Goal: Transaction & Acquisition: Purchase product/service

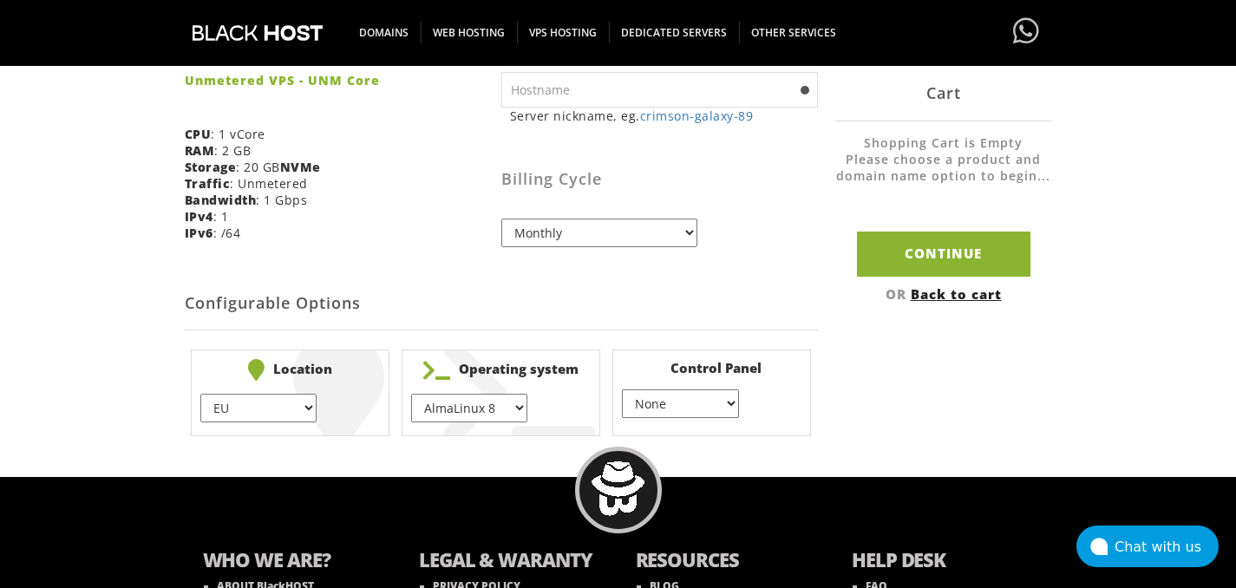
scroll to position [422, 0]
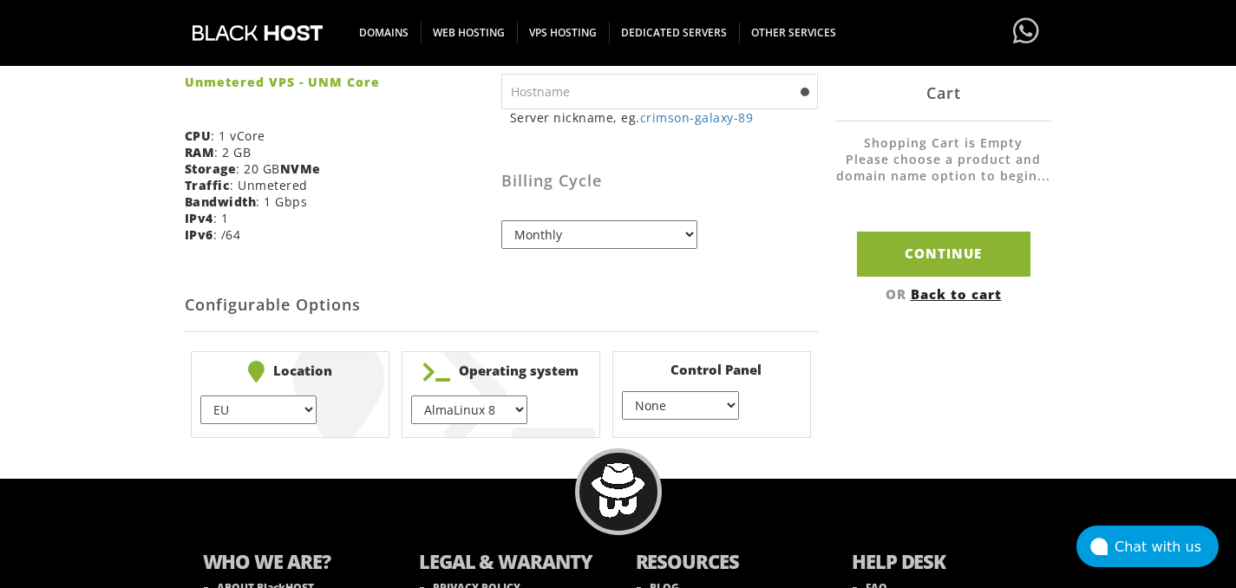
click at [312, 415] on select "EU } USA } London } Amsterdam } Vienna } Chicago }" at bounding box center [258, 410] width 116 height 29
click at [496, 410] on select "AlmaLinux 8 } AlmaLinux 9 } AlmaLinux 10 } Rocky Linux 8 } Rocky Linux 9 } Cent…" at bounding box center [469, 410] width 116 height 29
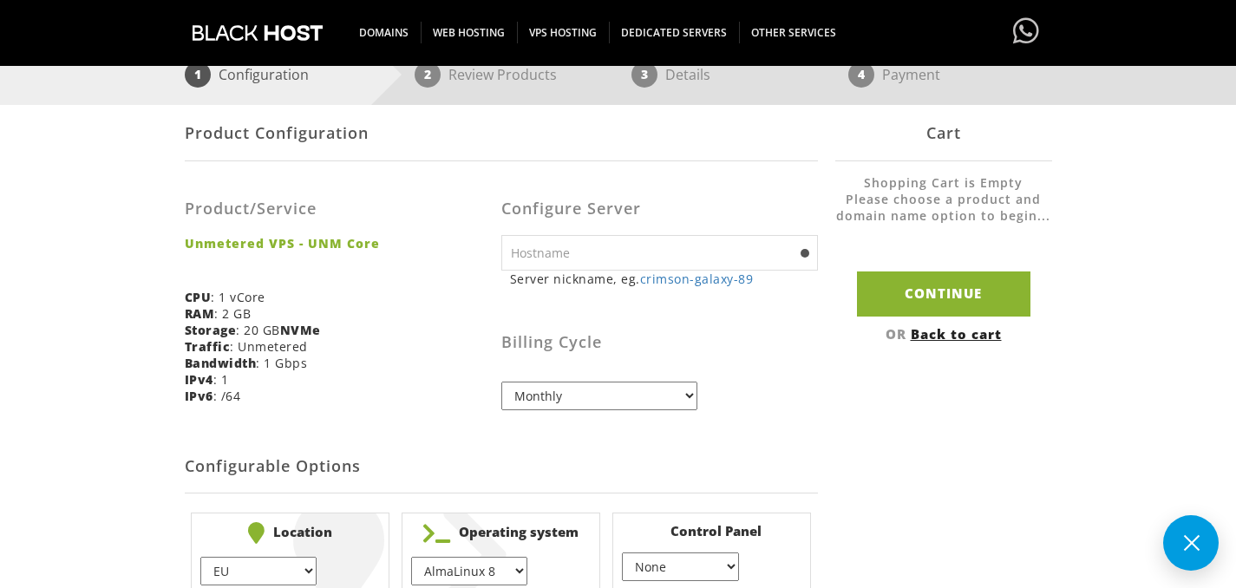
scroll to position [259, 0]
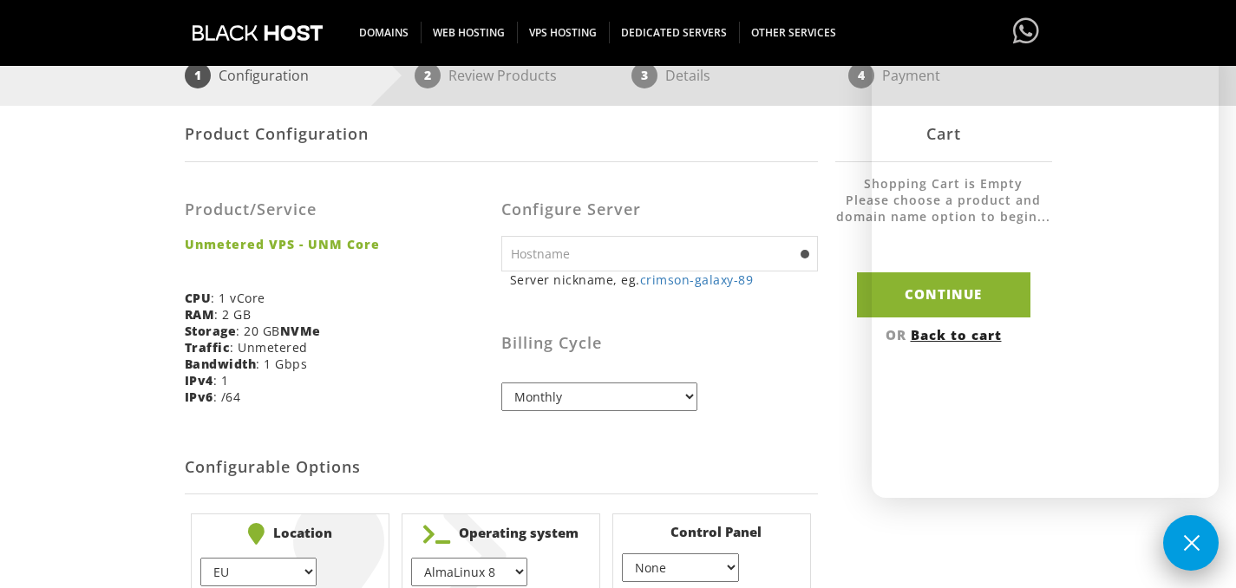
click at [1183, 541] on button at bounding box center [1191, 543] width 56 height 56
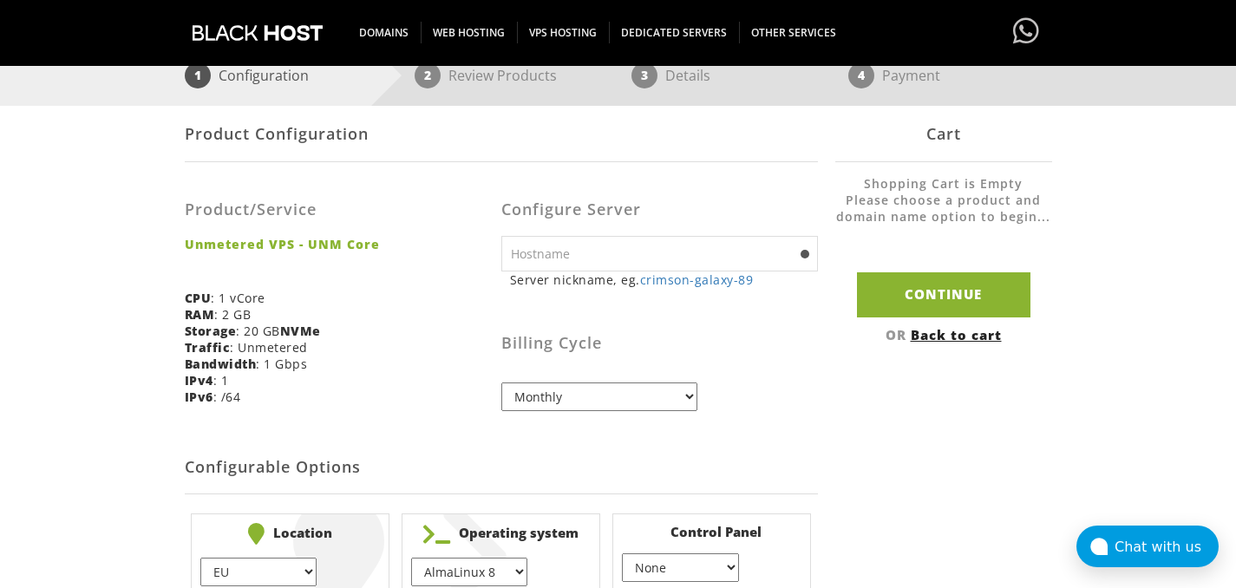
click at [1008, 479] on div "Product Configuration Product/Service Unmetered VPS - UNM Core CPU : 1 vCore RA…" at bounding box center [618, 356] width 867 height 500
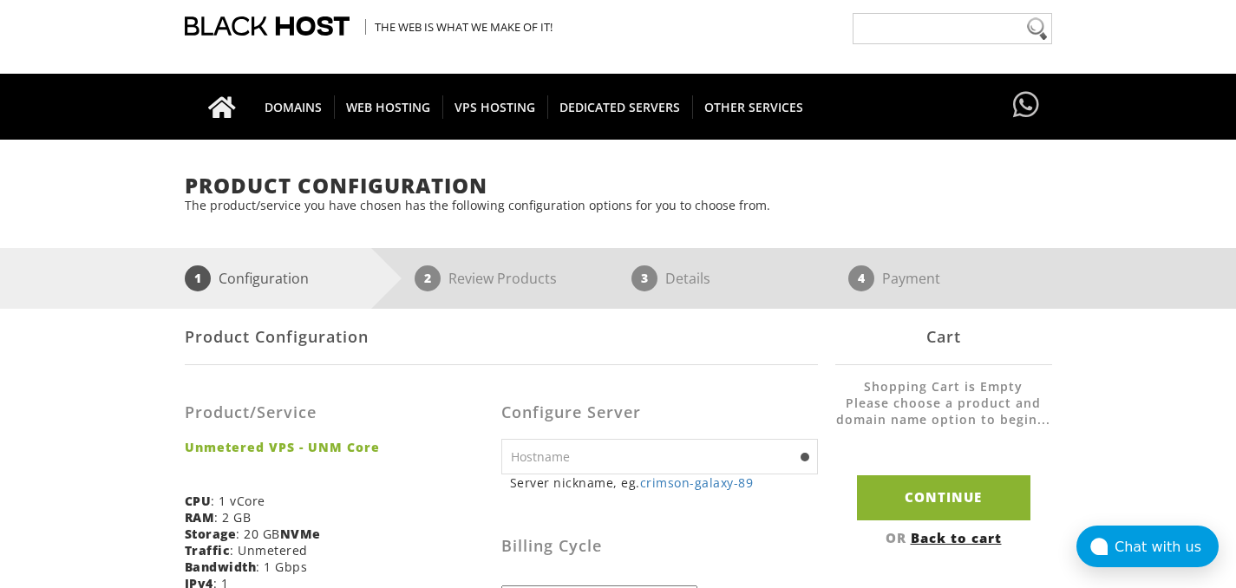
scroll to position [0, 0]
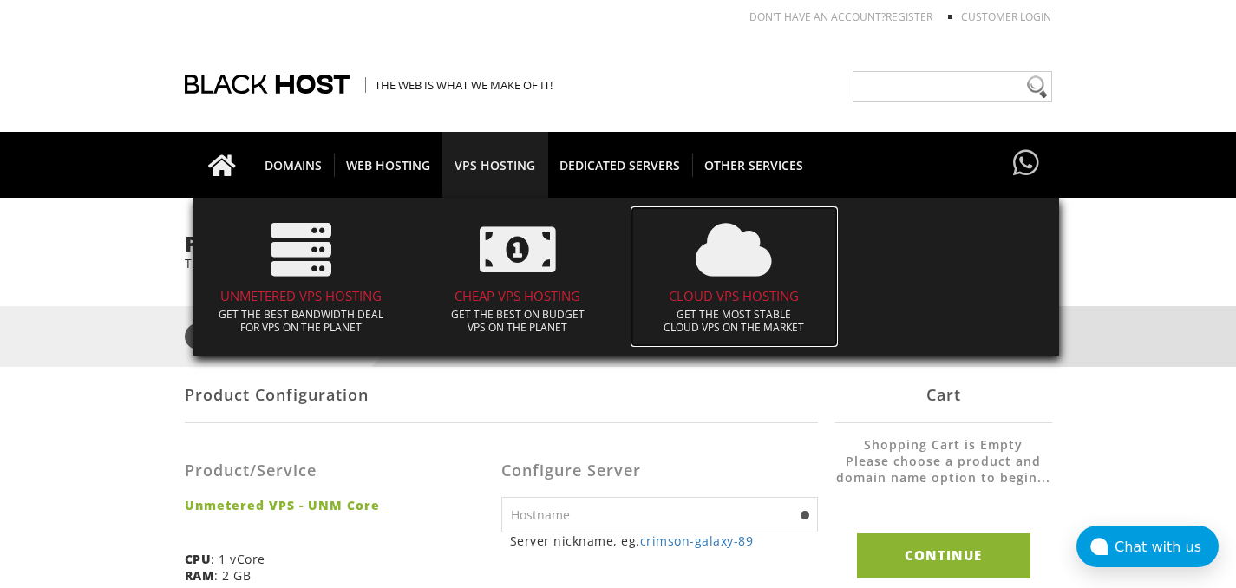
click at [742, 269] on icon at bounding box center [734, 249] width 76 height 61
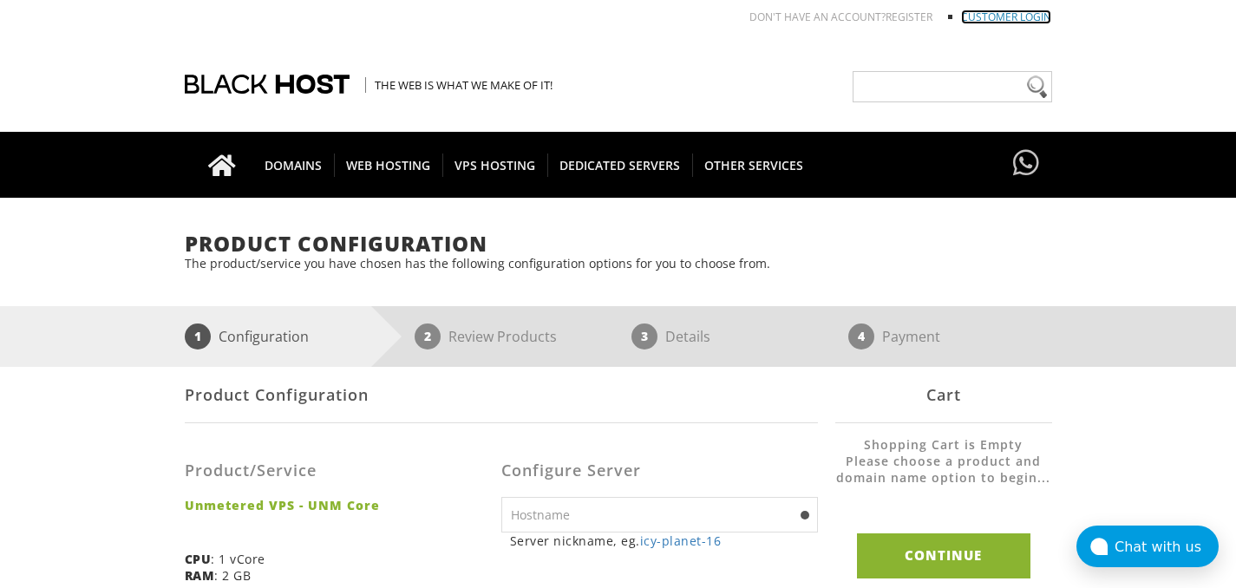
click at [1018, 16] on link "Customer Login" at bounding box center [1006, 17] width 90 height 15
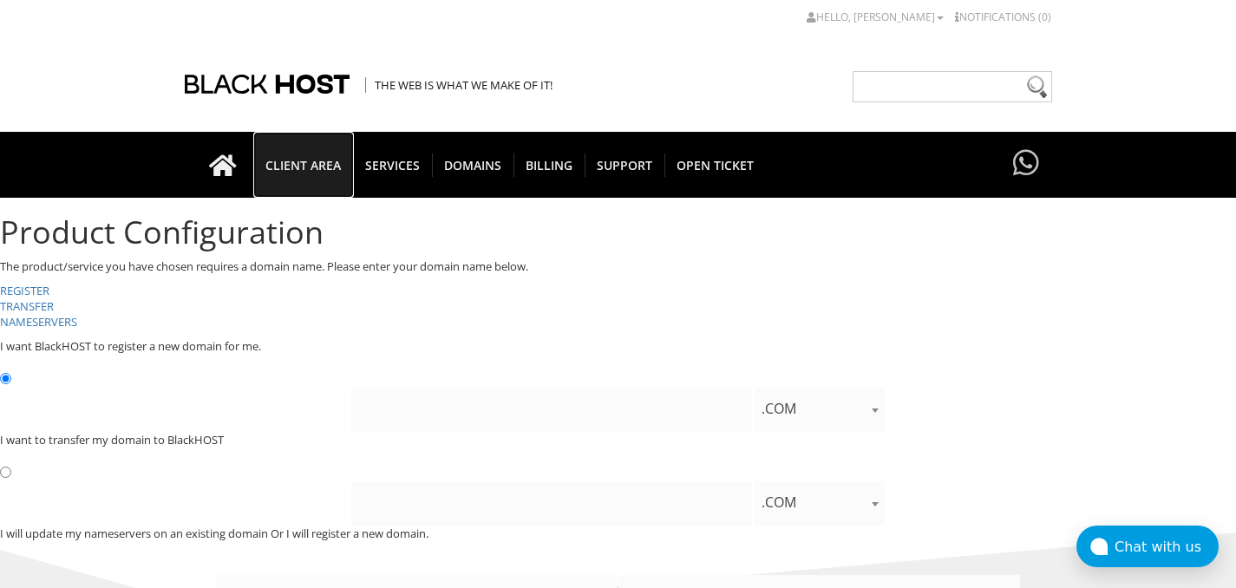
click at [306, 164] on span "CLIENT AREA" at bounding box center [303, 165] width 100 height 23
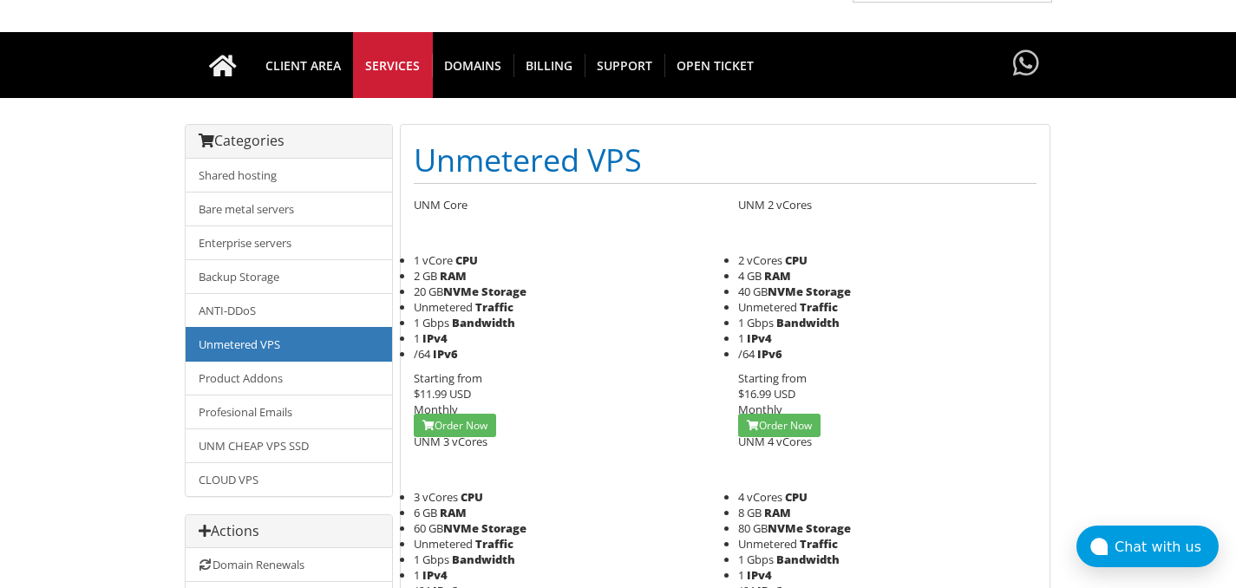
scroll to position [95, 0]
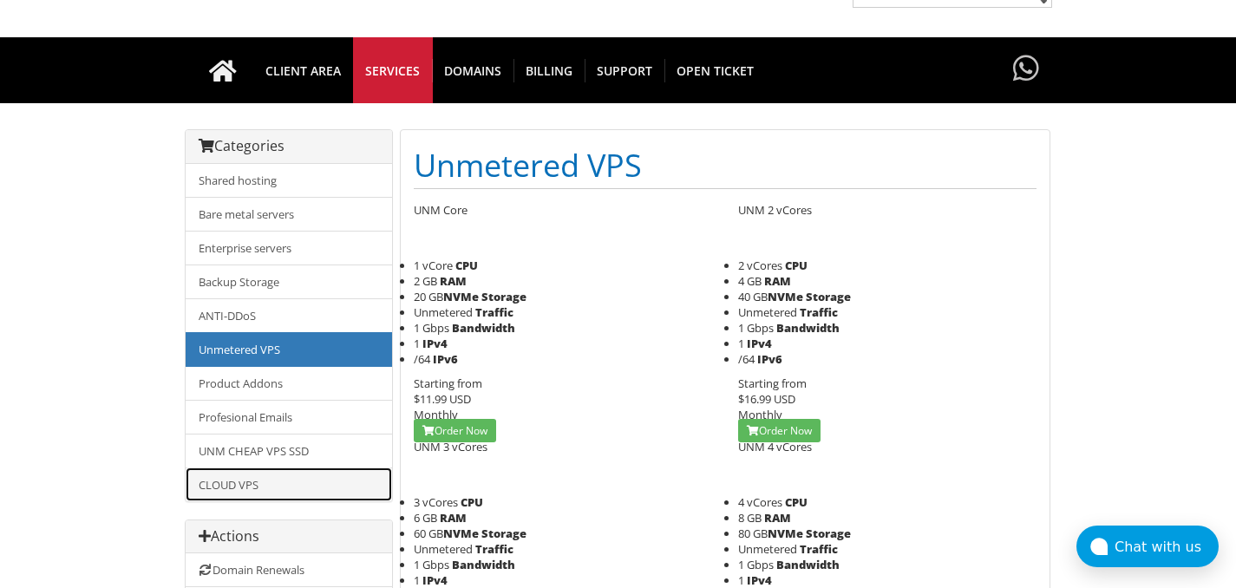
click at [298, 482] on link "CLOUD VPS" at bounding box center [289, 485] width 206 height 34
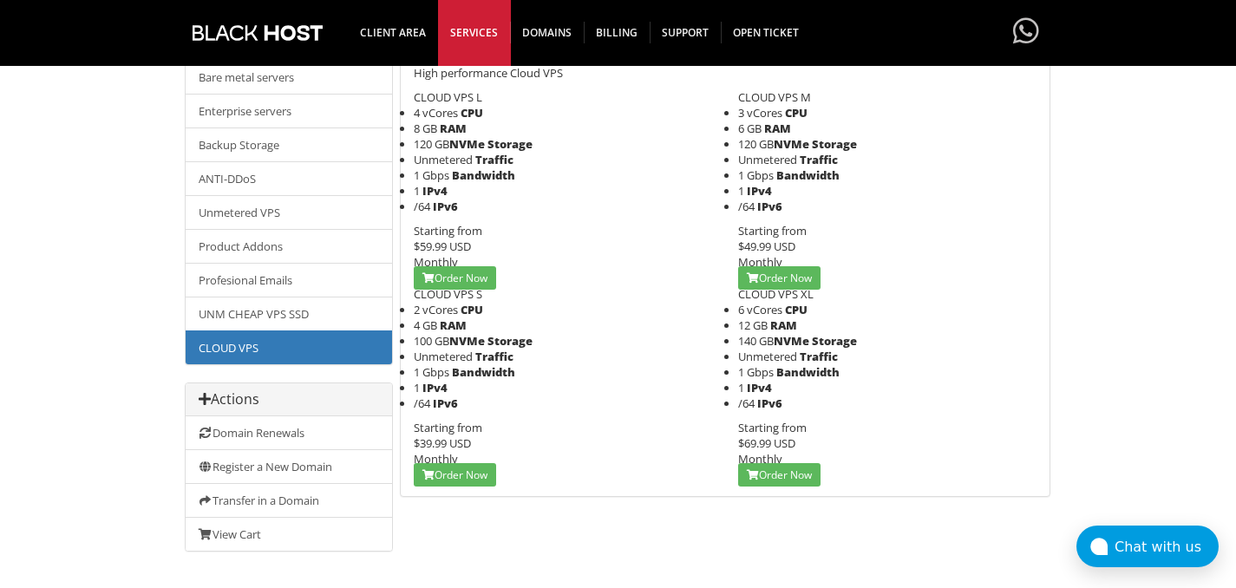
scroll to position [219, 0]
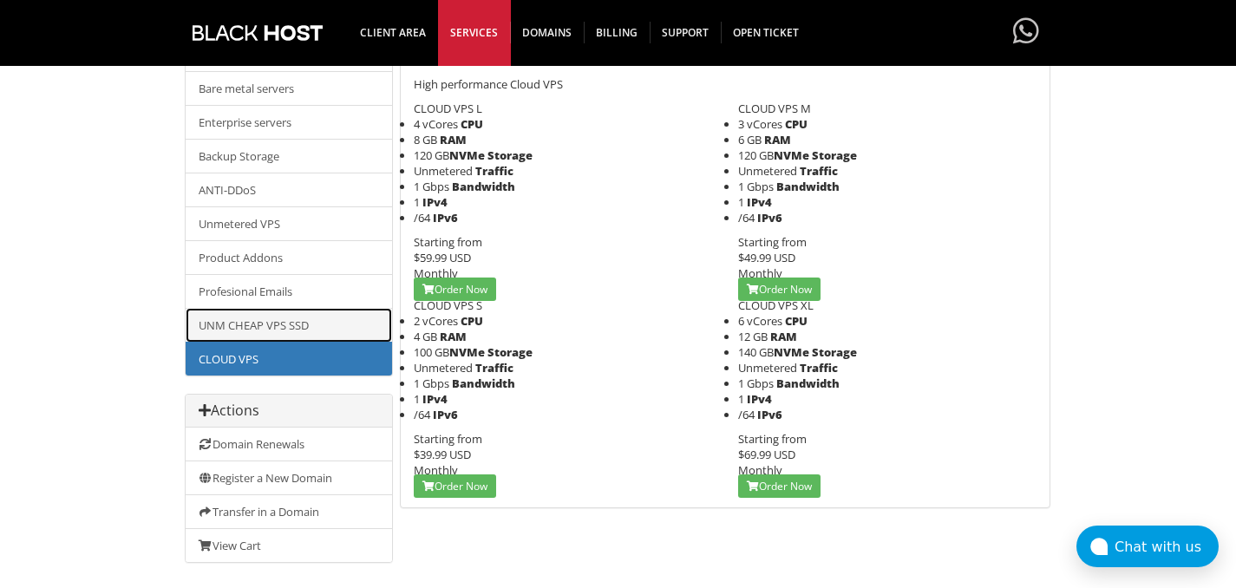
click at [299, 322] on link "UNM CHEAP VPS SSD" at bounding box center [289, 325] width 206 height 35
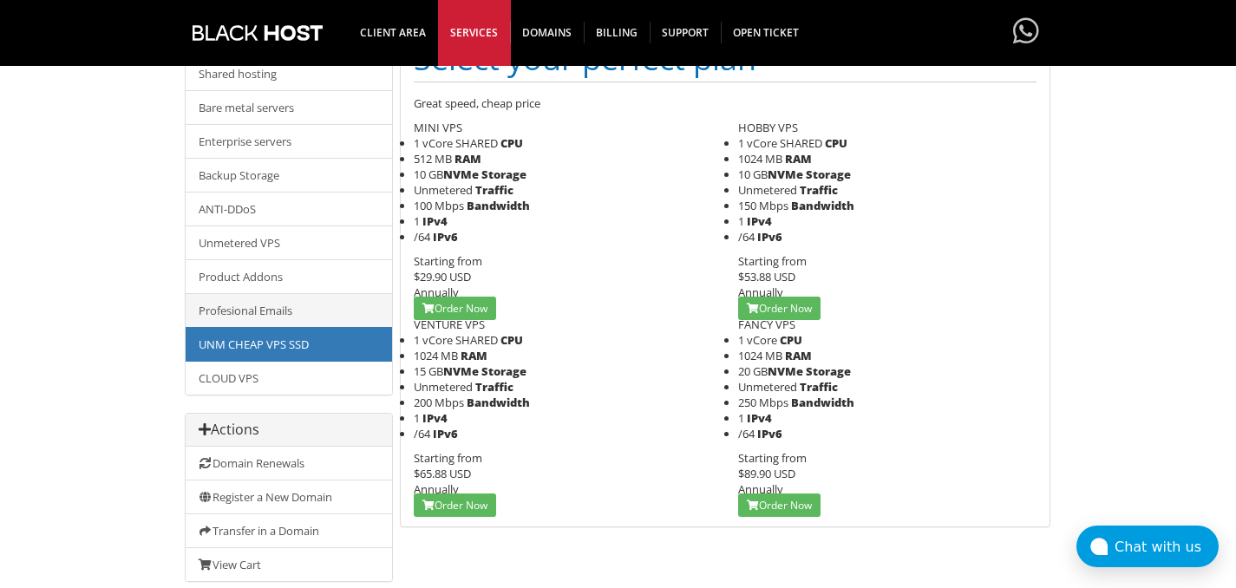
scroll to position [98, 0]
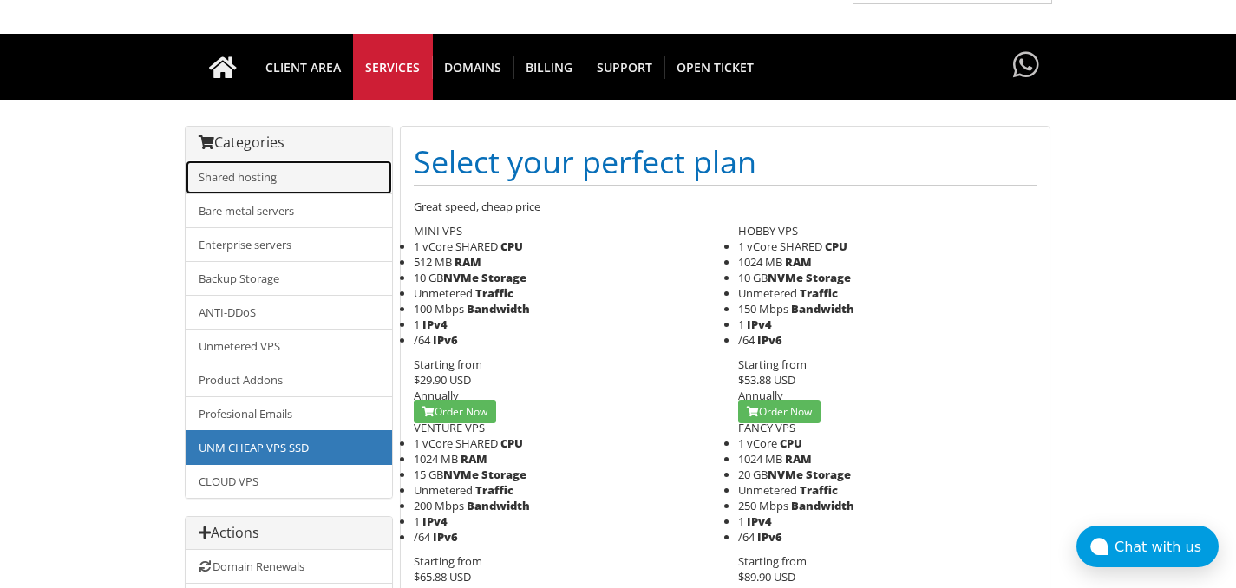
click at [293, 175] on link "Shared hosting" at bounding box center [289, 177] width 206 height 34
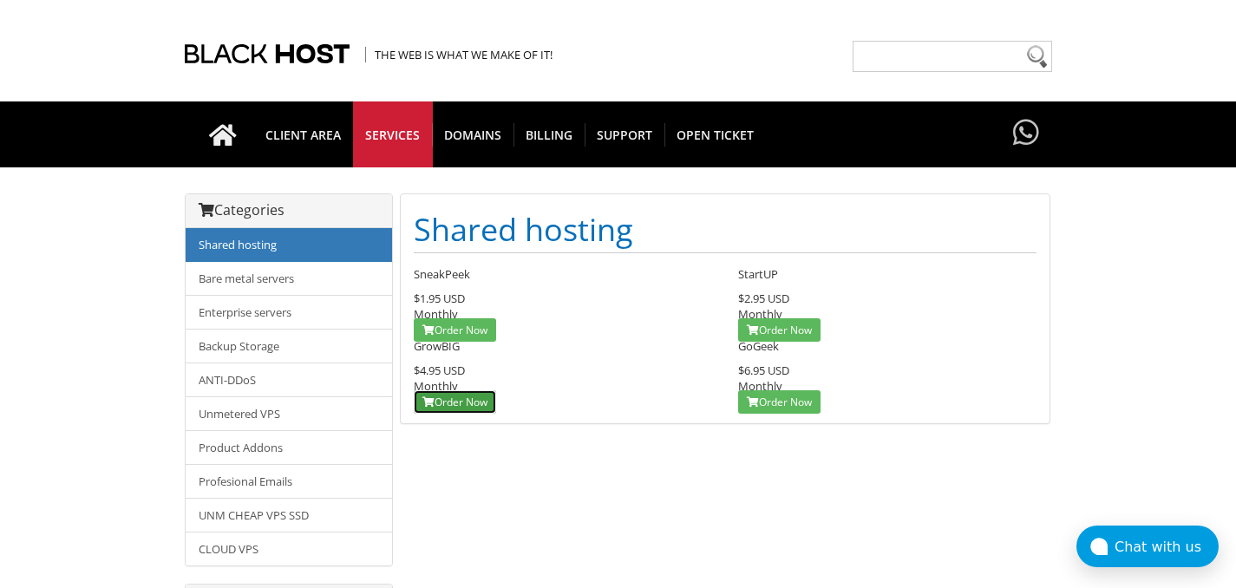
click at [460, 399] on link "Order Now" at bounding box center [455, 401] width 82 height 23
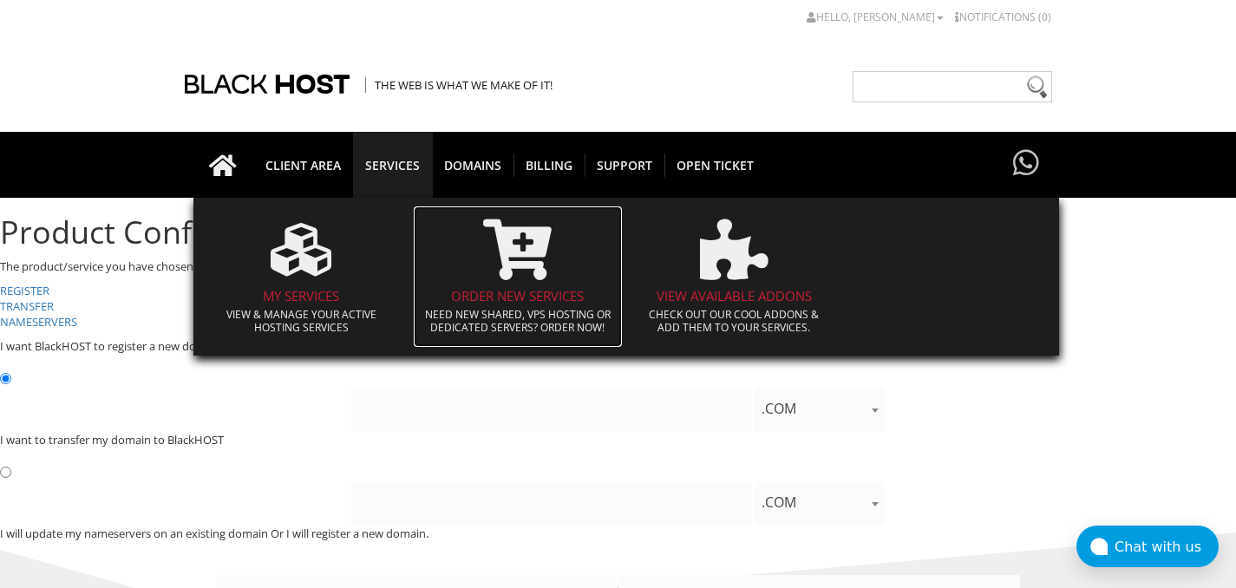
click at [521, 267] on icon at bounding box center [517, 249] width 69 height 61
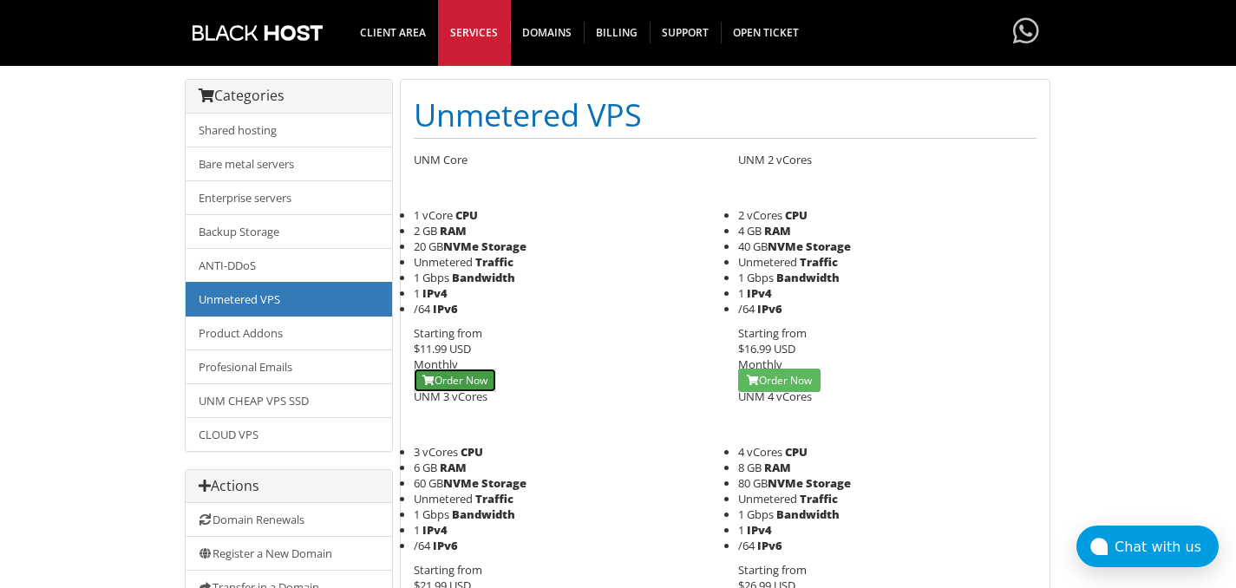
click at [472, 382] on link "Order Now" at bounding box center [455, 380] width 82 height 23
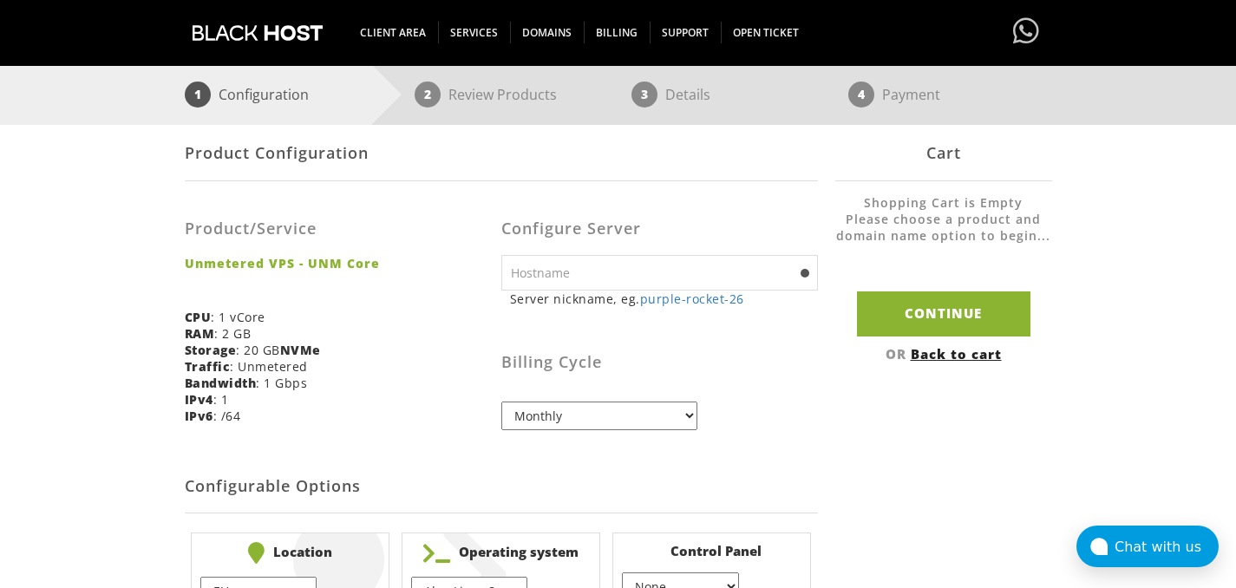
scroll to position [244, 0]
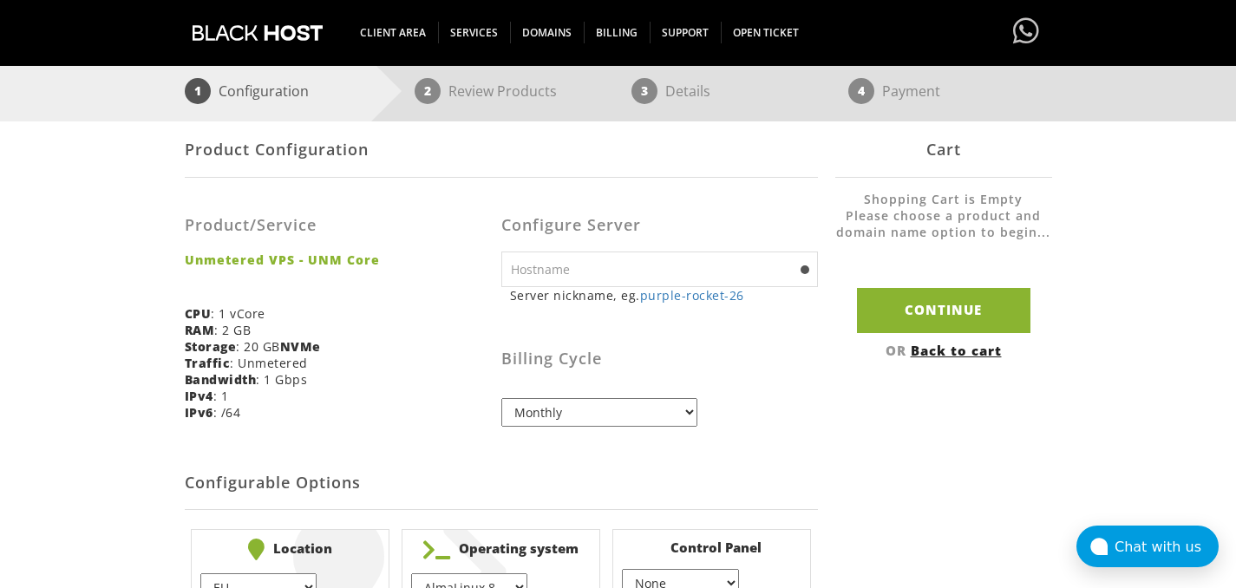
click at [789, 263] on input "text" at bounding box center [659, 270] width 317 height 36
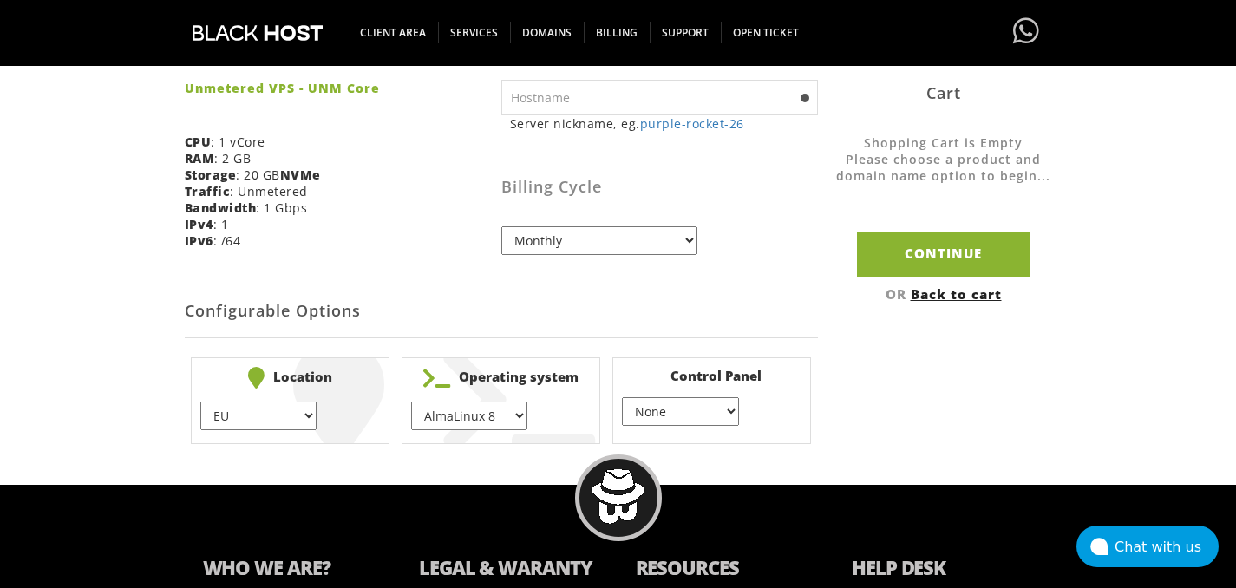
scroll to position [444, 0]
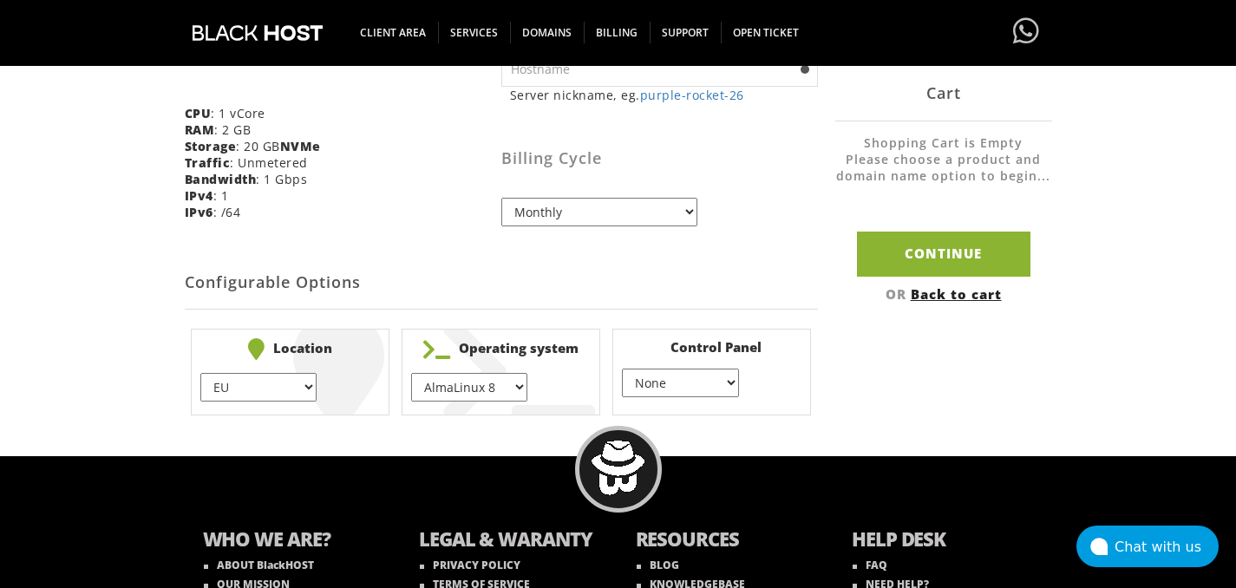
click at [490, 384] on select "AlmaLinux 8 } AlmaLinux 9 } AlmaLinux 10 } Rocky Linux 8 } Rocky Linux 9 } Cent…" at bounding box center [469, 387] width 116 height 29
select select "1149"
click at [698, 385] on select "None } Virtualmin } Cpanel } DirectAdmin }" at bounding box center [680, 383] width 116 height 29
click at [284, 390] on select "EU } [GEOGRAPHIC_DATA] } [GEOGRAPHIC_DATA] } [GEOGRAPHIC_DATA] } [GEOGRAPHIC_DA…" at bounding box center [258, 387] width 116 height 29
click at [844, 388] on div "Product Configuration Product/Service Unmetered VPS - UNM Core CPU : 1 vCore RA…" at bounding box center [618, 171] width 867 height 500
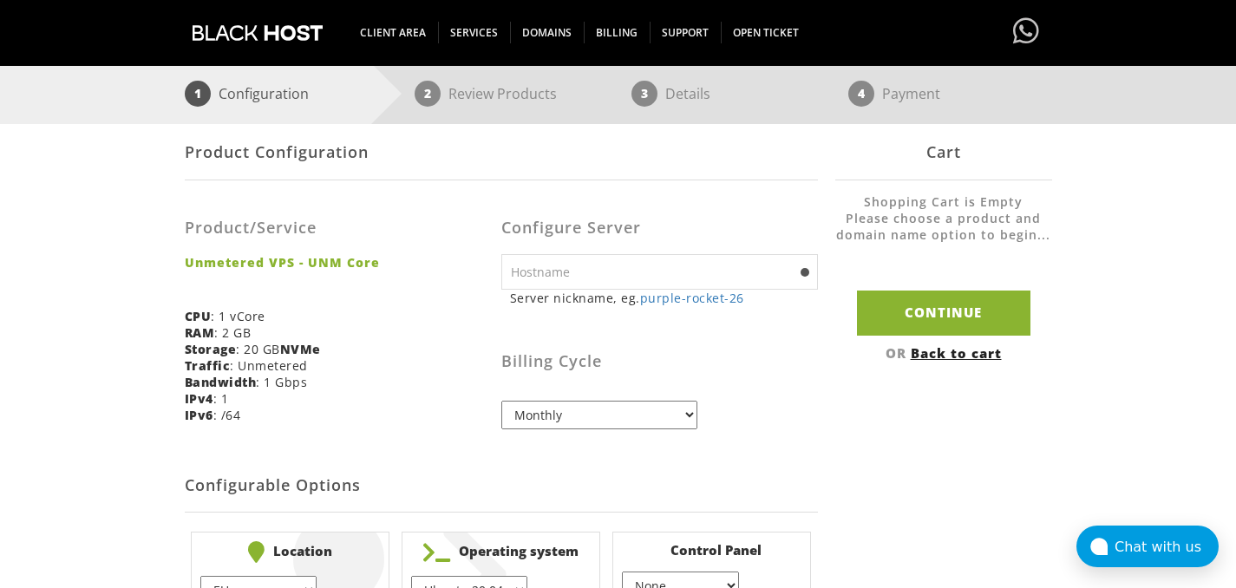
scroll to position [224, 0]
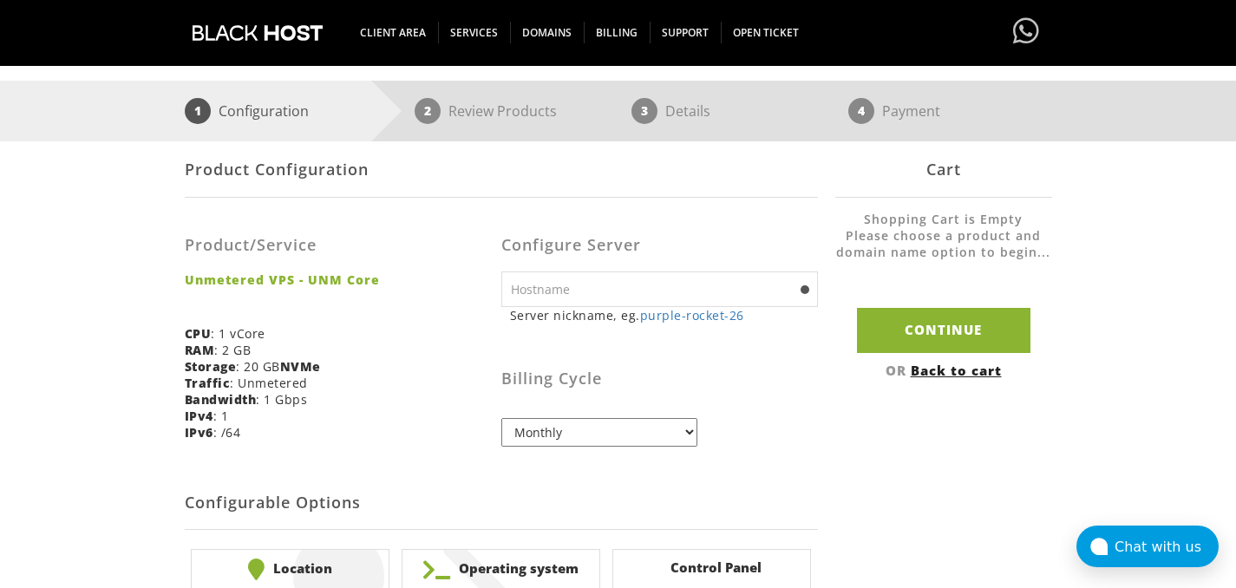
click at [761, 296] on input "text" at bounding box center [659, 289] width 317 height 36
type input "ф"
type input "avo-test1"
click at [804, 372] on h3 "Billing Cycle" at bounding box center [659, 378] width 317 height 17
click at [665, 423] on select "Monthly Quarterly (Save: ~5%) Semi-Annually (Save: ~10%) Annually (Save: ~15%) …" at bounding box center [599, 432] width 196 height 29
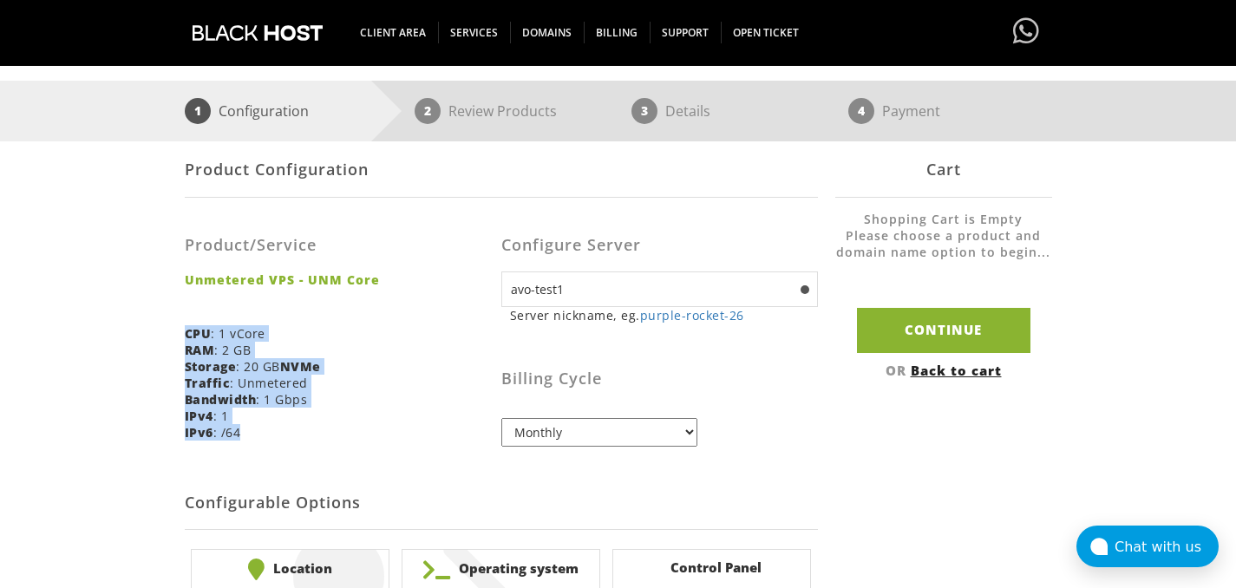
drag, startPoint x: 187, startPoint y: 330, endPoint x: 329, endPoint y: 430, distance: 173.0
click at [329, 430] on div "Product/Service Unmetered VPS - UNM Core CPU : 1 vCore RAM : 2 GB Storage : 20 …" at bounding box center [343, 332] width 317 height 243
copy div "CPU : 1 vCore RAM : 2 GB Storage : 20 GB NVMe Traffic : Unmetered Bandwidth : 1…"
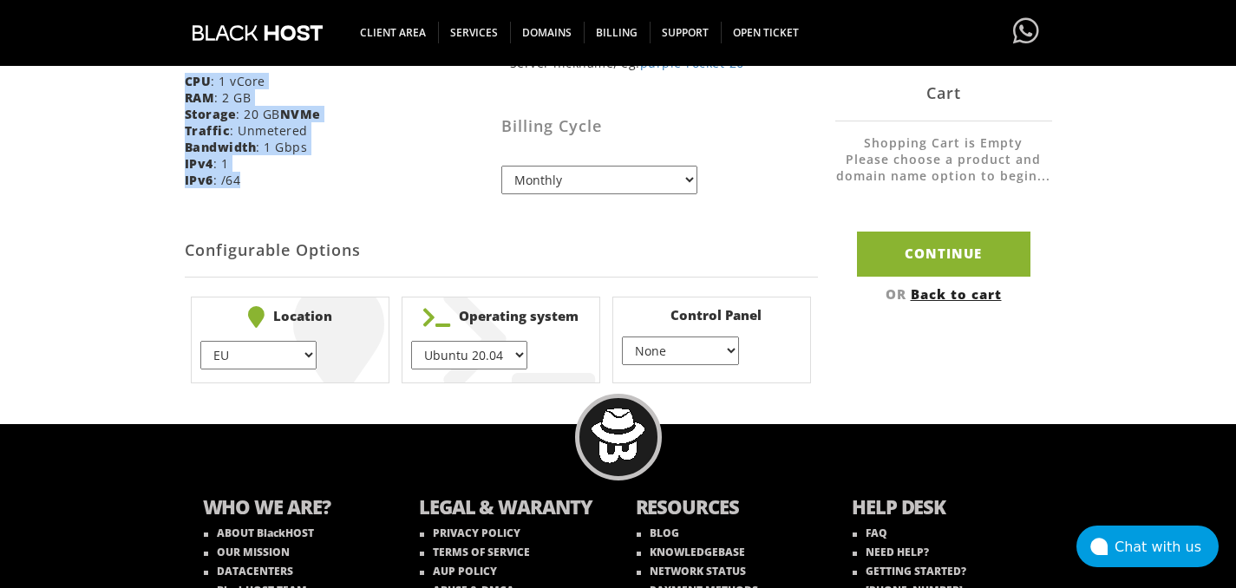
scroll to position [397, 0]
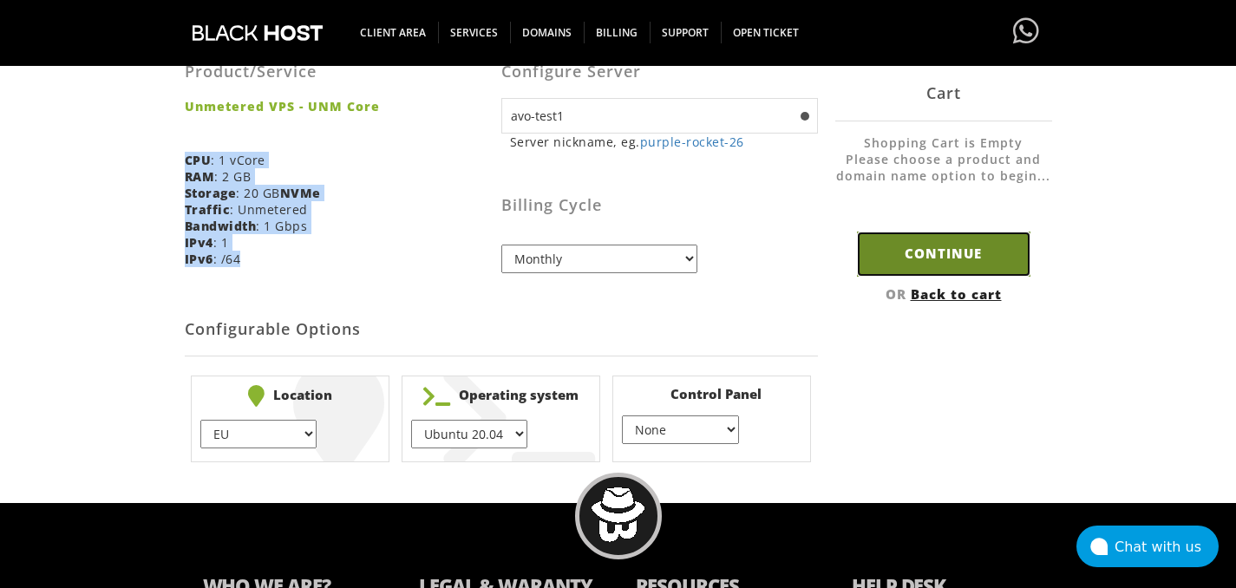
click at [958, 250] on input "Continue" at bounding box center [943, 254] width 173 height 44
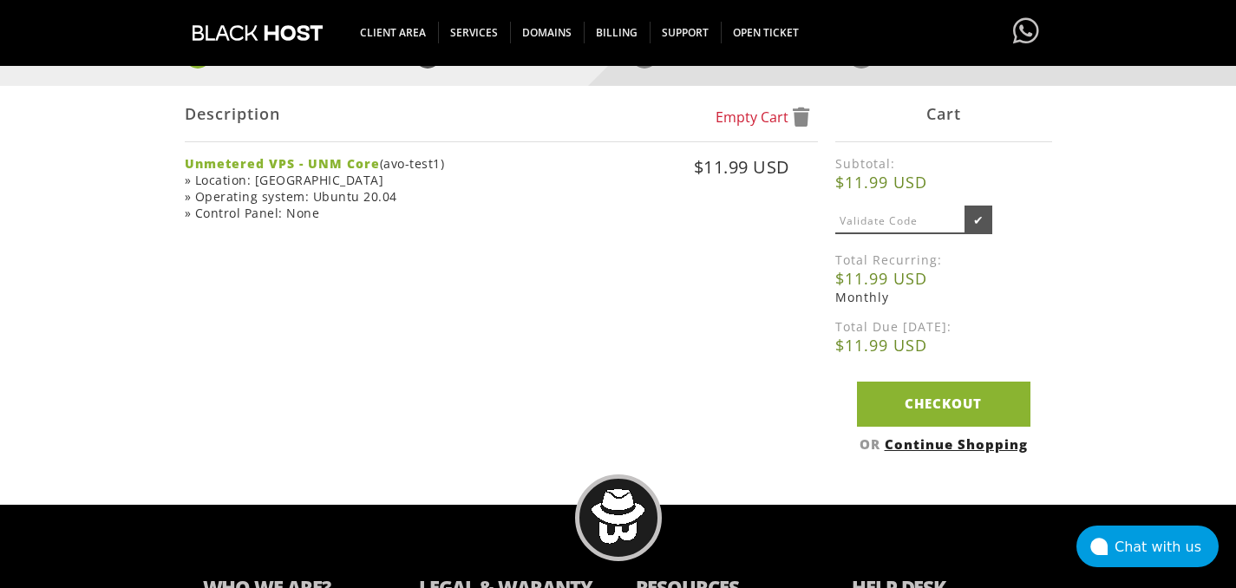
scroll to position [296, 0]
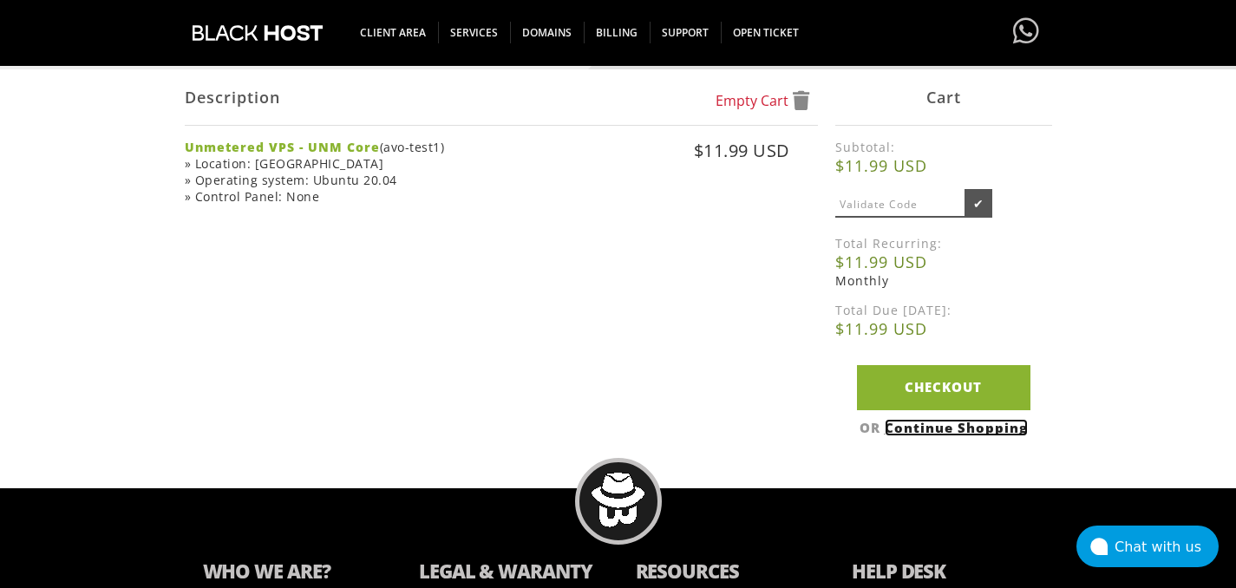
click at [980, 426] on link "Continue Shopping" at bounding box center [956, 427] width 143 height 17
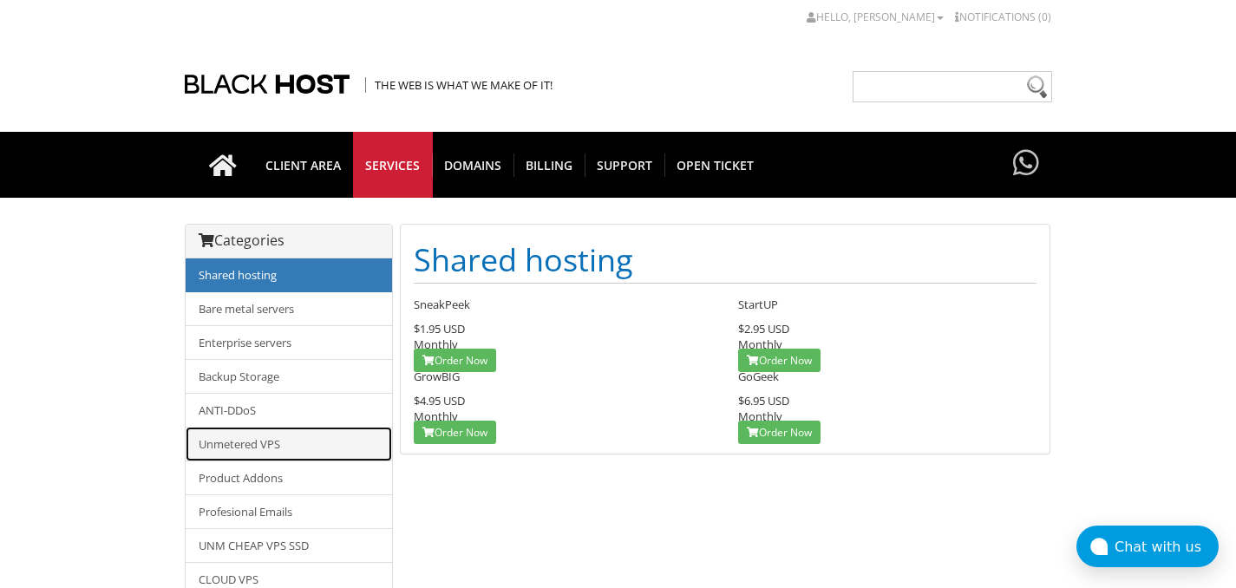
click at [297, 443] on link "Unmetered VPS" at bounding box center [289, 444] width 206 height 35
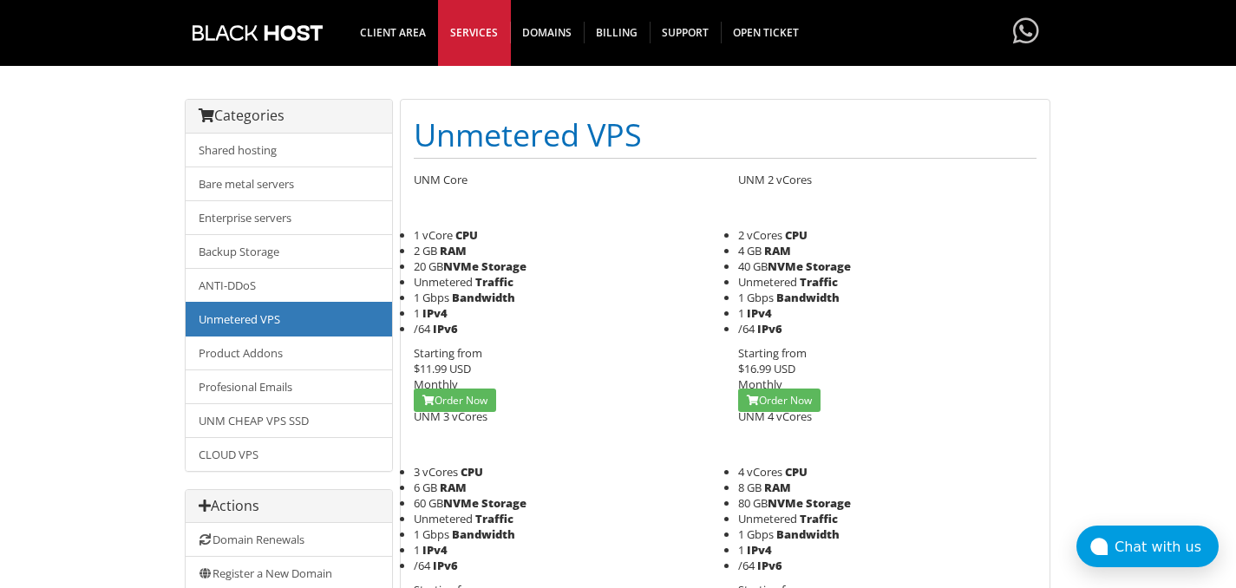
scroll to position [127, 0]
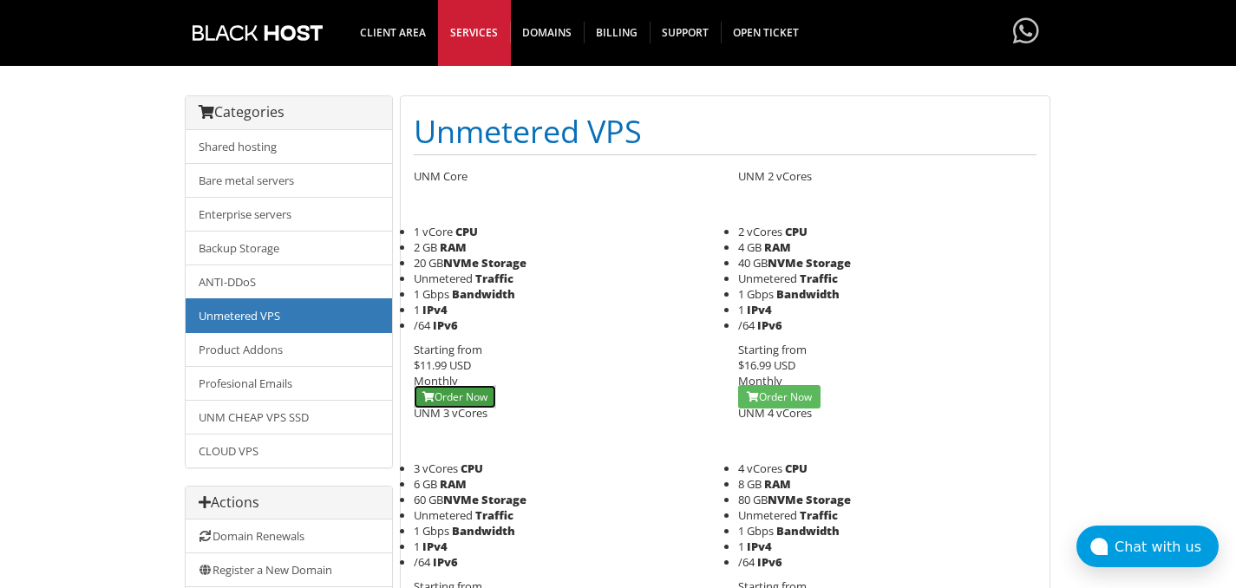
click at [478, 399] on link "Order Now" at bounding box center [455, 396] width 82 height 23
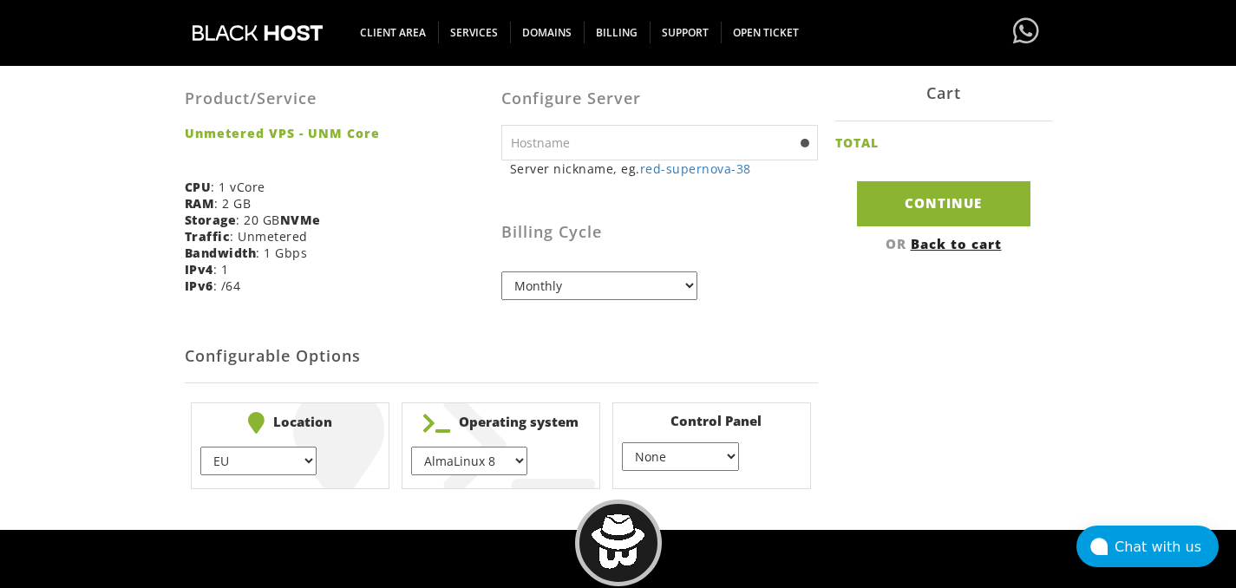
scroll to position [445, 0]
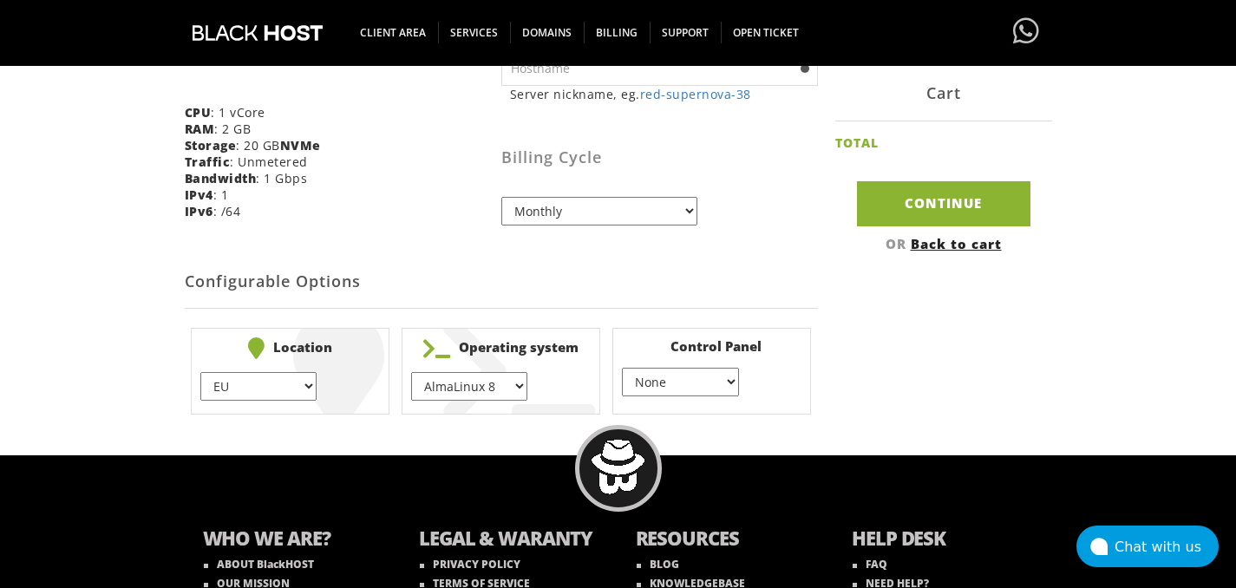
click at [310, 389] on select "EU } USA } London } Amsterdam } Vienna } Chicago }" at bounding box center [258, 386] width 116 height 29
select select "1181"
click at [476, 387] on select "AlmaLinux 8 } AlmaLinux 9 } AlmaLinux 10 } Rocky Linux 8 } Rocky Linux 9 } Cent…" at bounding box center [469, 386] width 116 height 29
select select "1149"
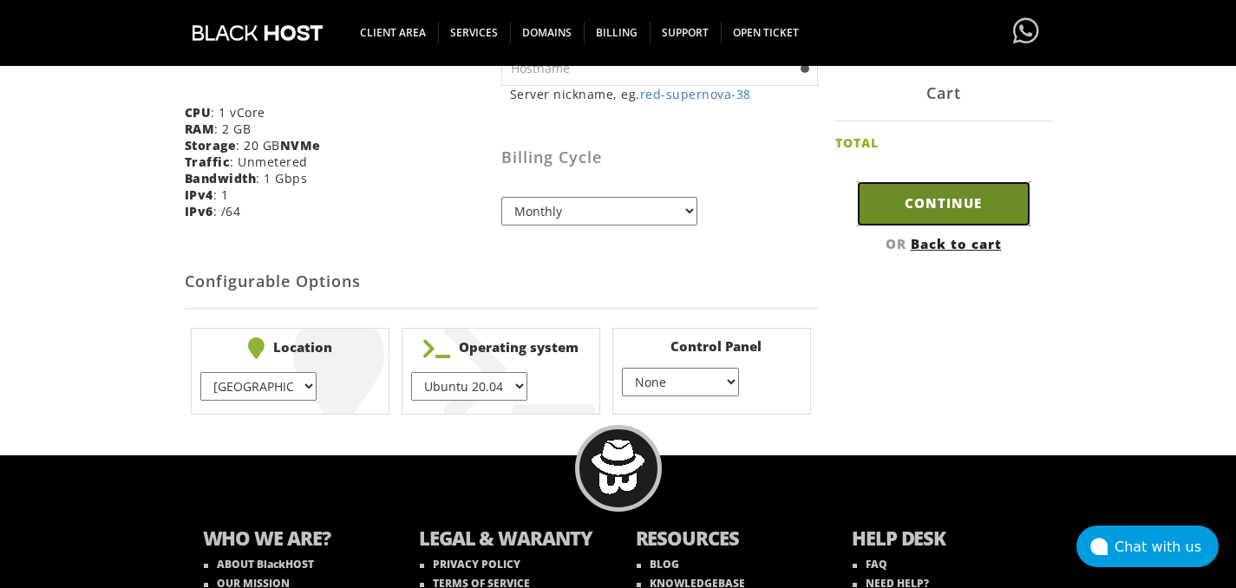
click at [963, 204] on input "Continue" at bounding box center [943, 203] width 173 height 44
type input "red-supernova-38"
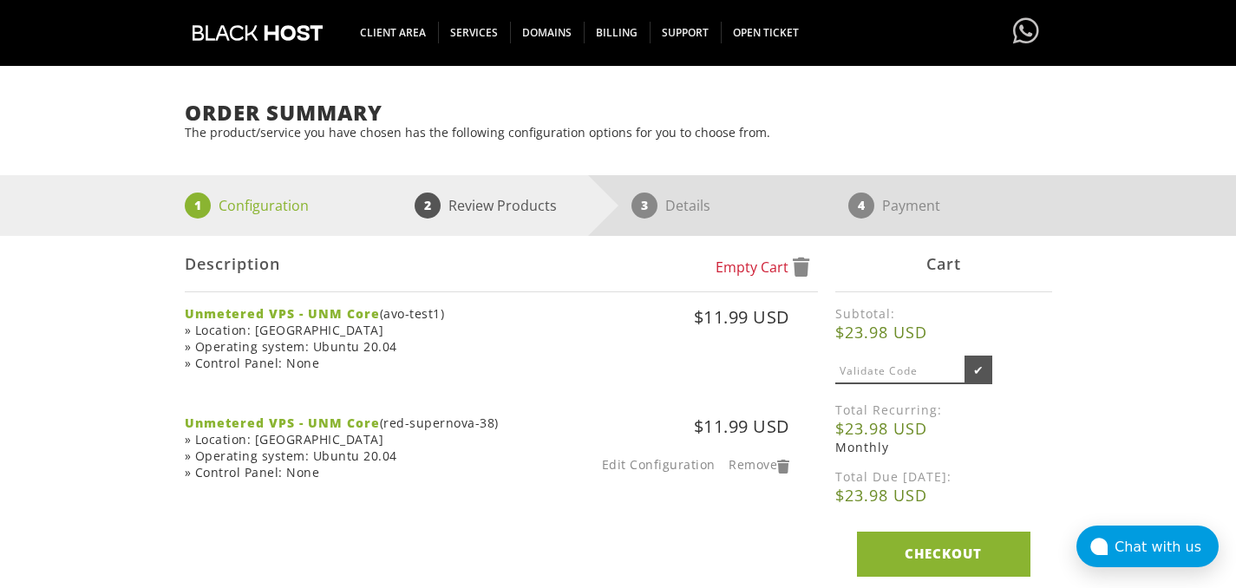
scroll to position [133, 0]
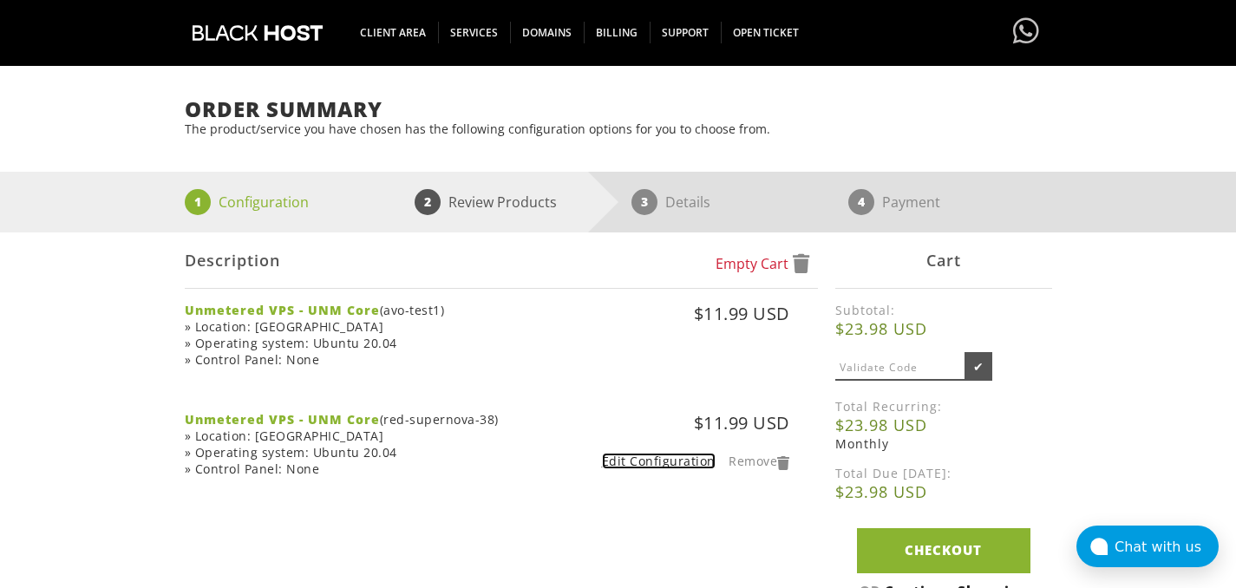
click at [651, 462] on link "Edit Configuration" at bounding box center [659, 461] width 114 height 16
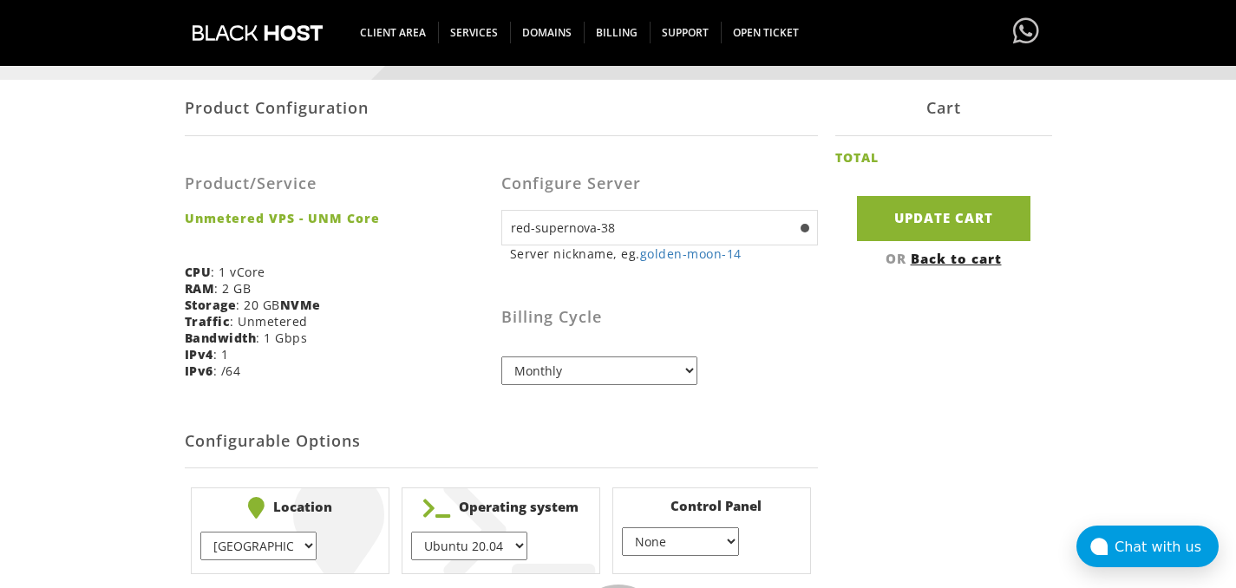
click at [654, 230] on input "red-supernova-38" at bounding box center [659, 228] width 317 height 36
drag, startPoint x: 664, startPoint y: 228, endPoint x: 460, endPoint y: 217, distance: 204.1
click at [460, 217] on form "Product Configuration Product/Service Unmetered VPS - UNM Core CPU : 1 vCore RA…" at bounding box center [501, 330] width 633 height 500
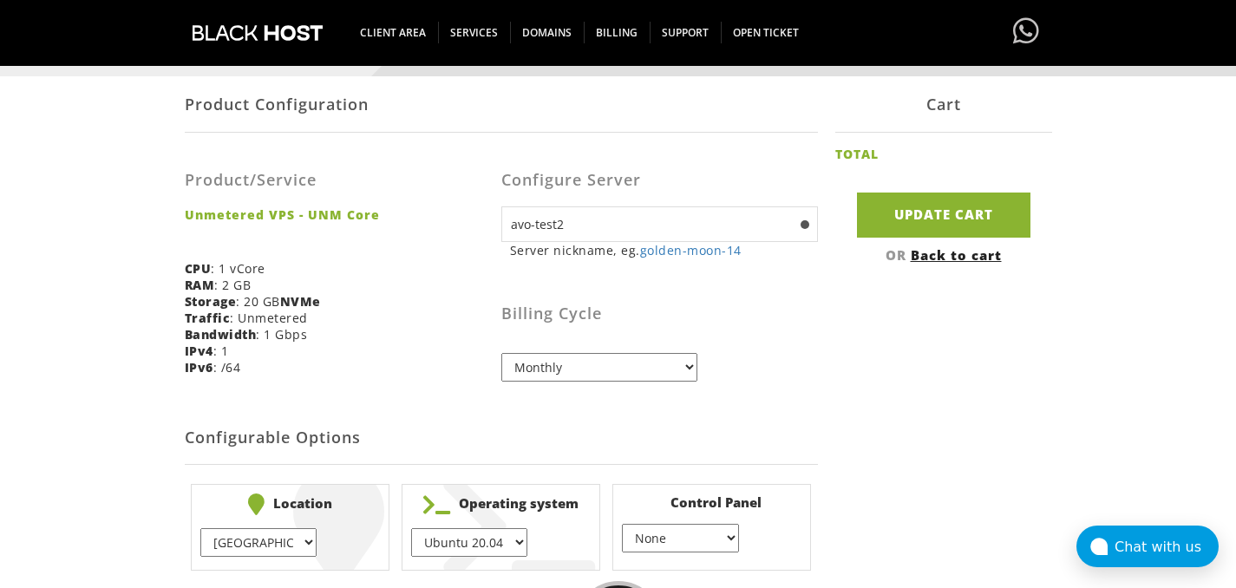
scroll to position [292, 0]
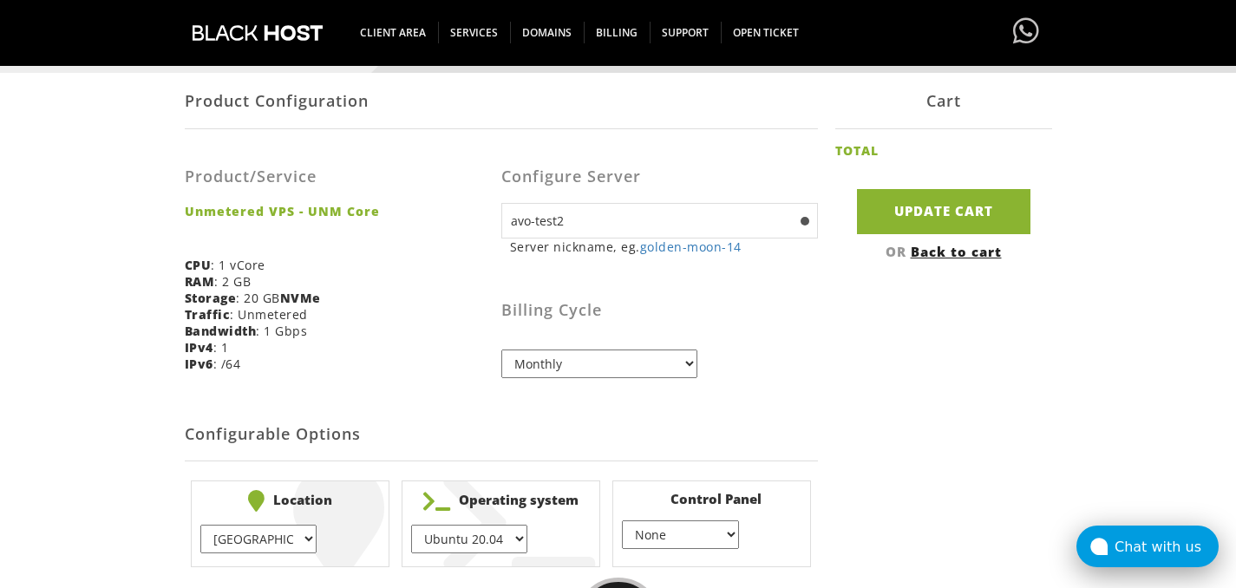
type input "avo-test2"
click at [1150, 544] on div "Chat with us" at bounding box center [1167, 547] width 104 height 16
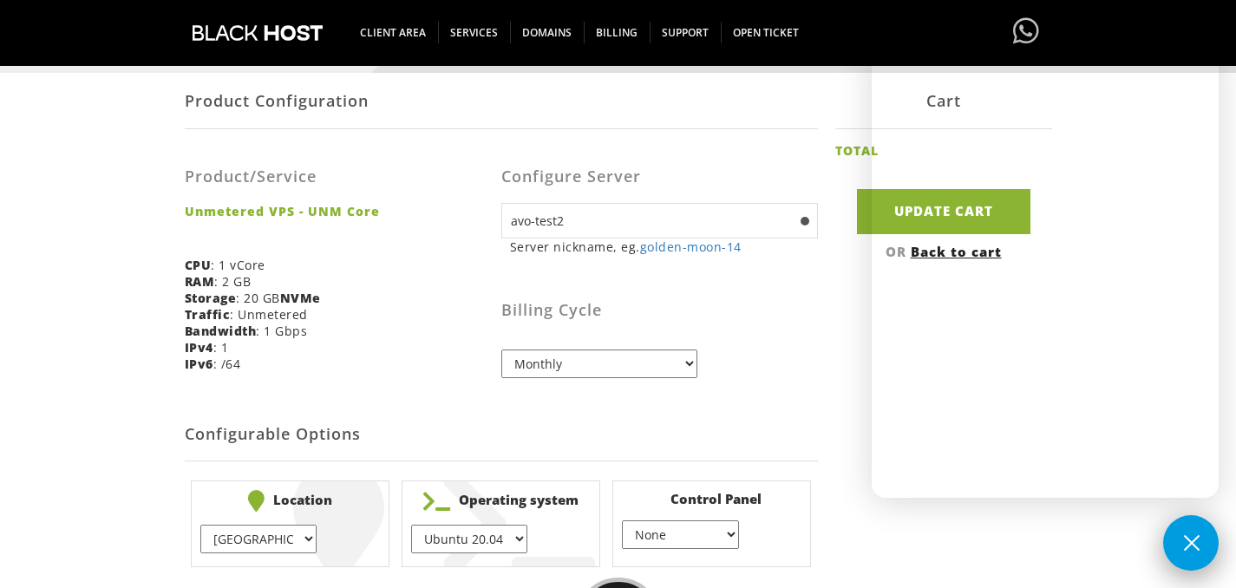
click at [1198, 539] on button at bounding box center [1191, 543] width 56 height 56
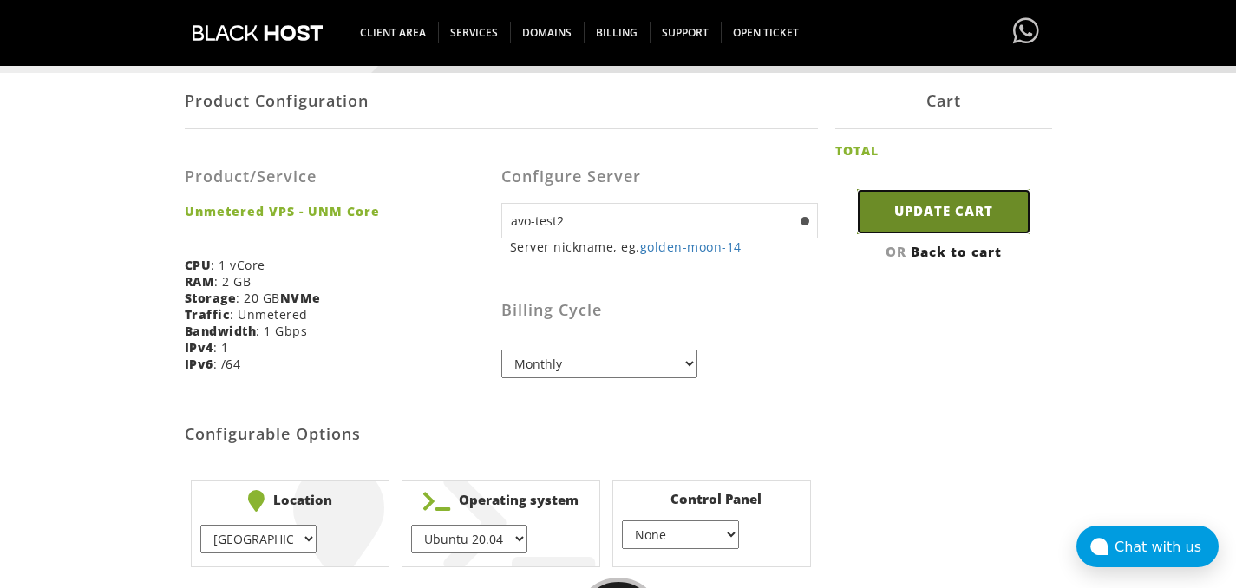
click at [958, 214] on input "Update Cart" at bounding box center [943, 211] width 173 height 44
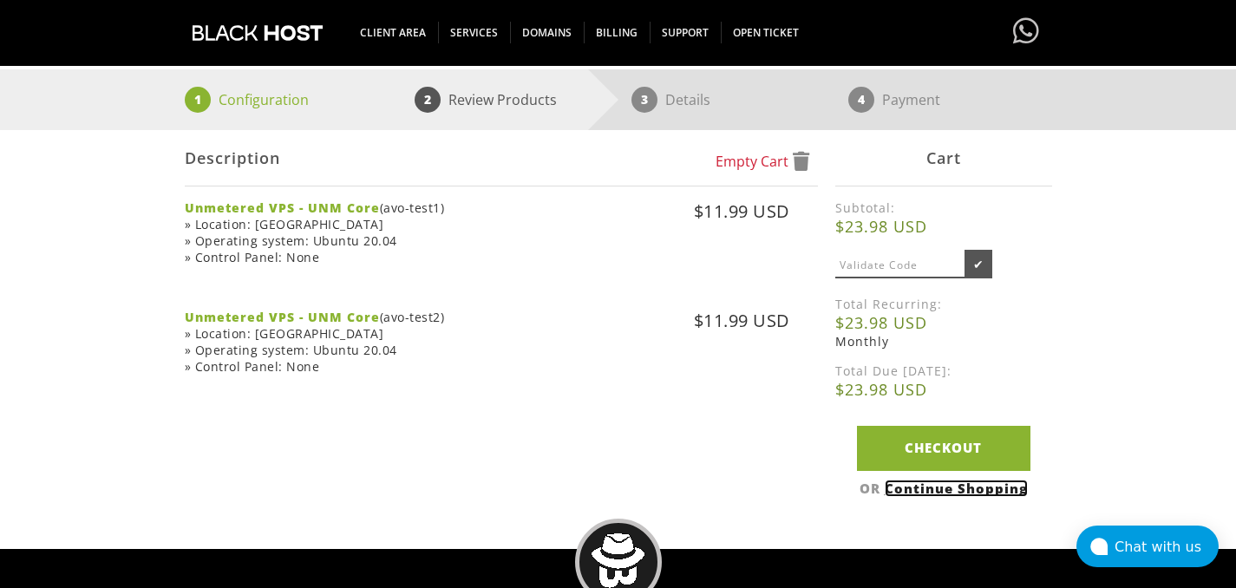
click at [941, 494] on link "Continue Shopping" at bounding box center [956, 488] width 143 height 17
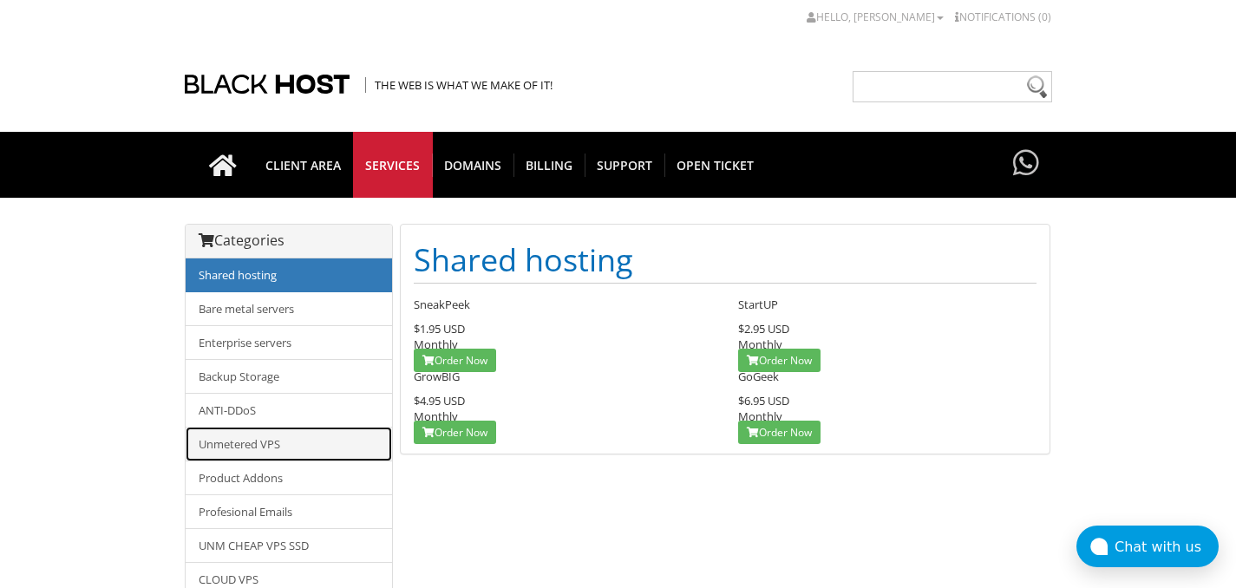
click at [294, 450] on link "Unmetered VPS" at bounding box center [289, 444] width 206 height 35
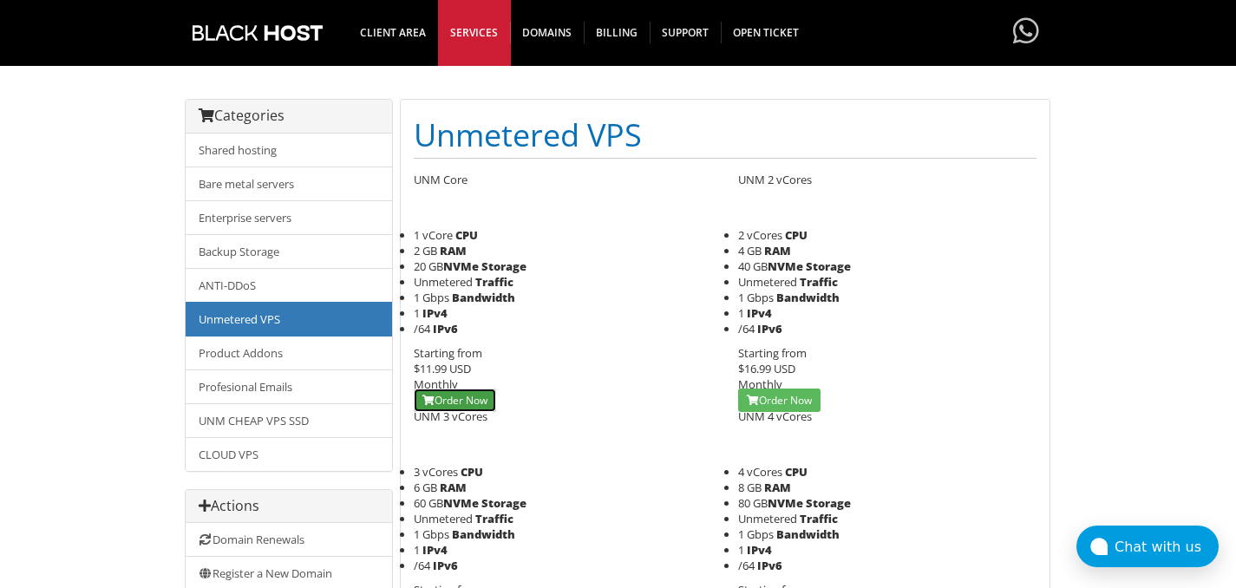
click at [475, 396] on link "Order Now" at bounding box center [455, 400] width 82 height 23
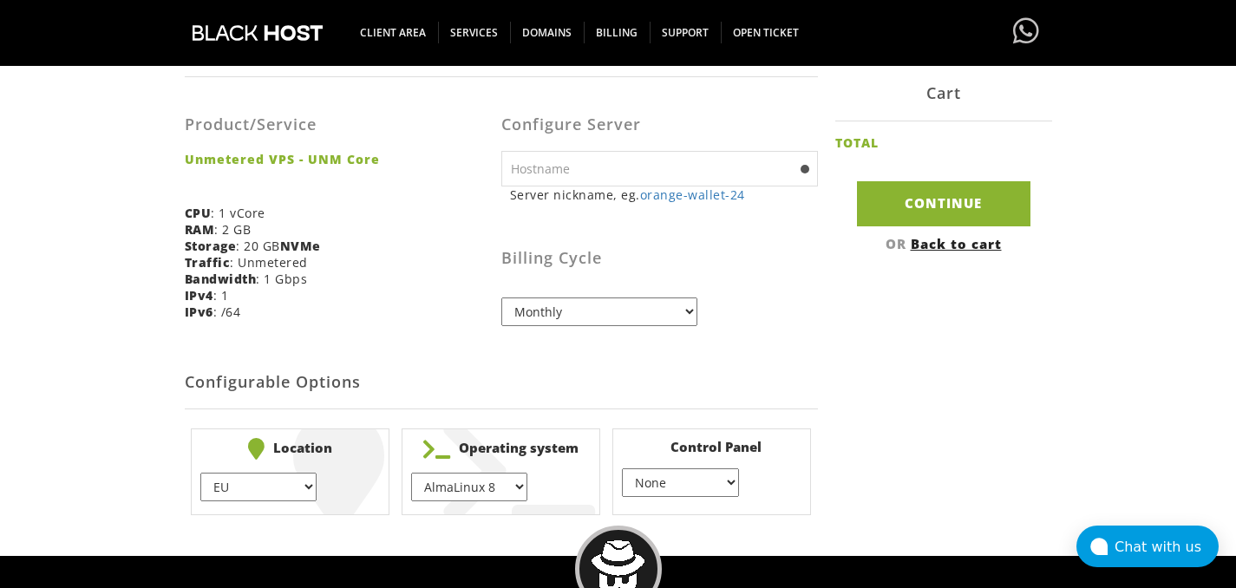
scroll to position [474, 0]
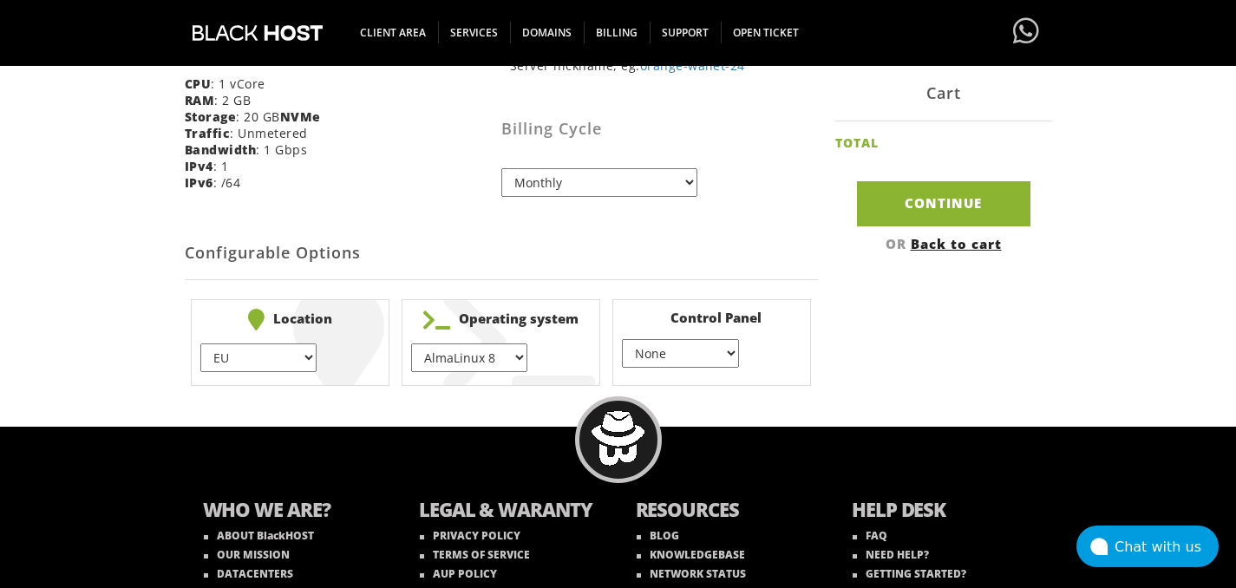
click at [292, 348] on select "EU } [GEOGRAPHIC_DATA] } [GEOGRAPHIC_DATA] } [GEOGRAPHIC_DATA] } [GEOGRAPHIC_DA…" at bounding box center [258, 357] width 116 height 29
click at [1151, 551] on div "Chat with us" at bounding box center [1167, 547] width 104 height 16
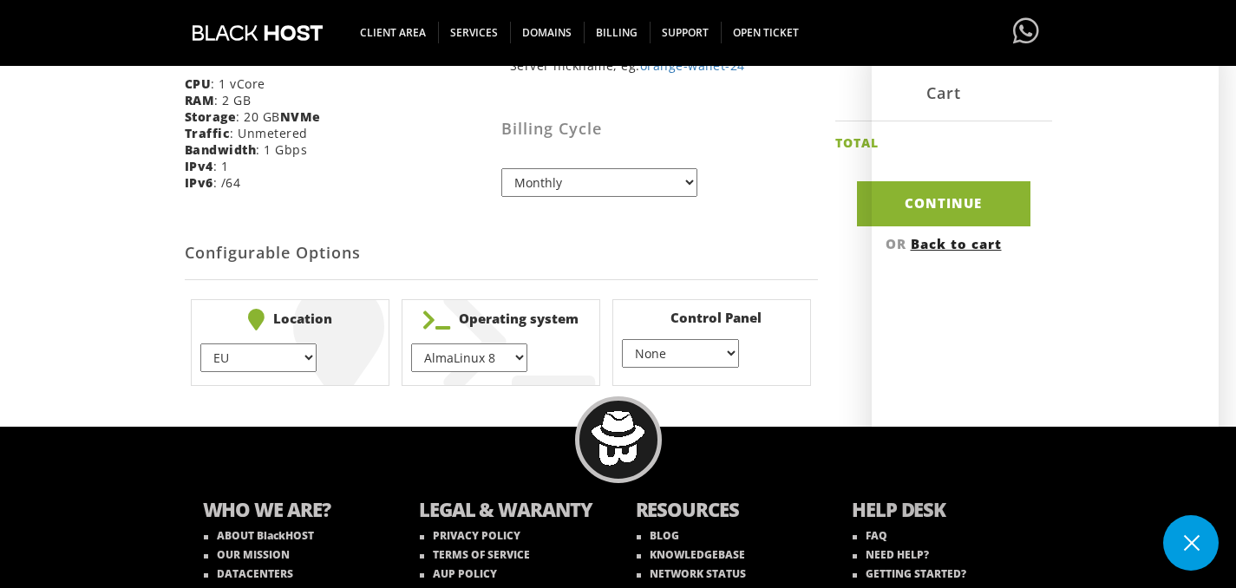
click at [799, 427] on div "WHO WE ARE? ABOUT BlackHOST OUR MISSION DATACENTERS BlackHOST TEAM LEGAL & WARA…" at bounding box center [618, 551] width 1236 height 248
click at [1196, 540] on button at bounding box center [1191, 543] width 56 height 56
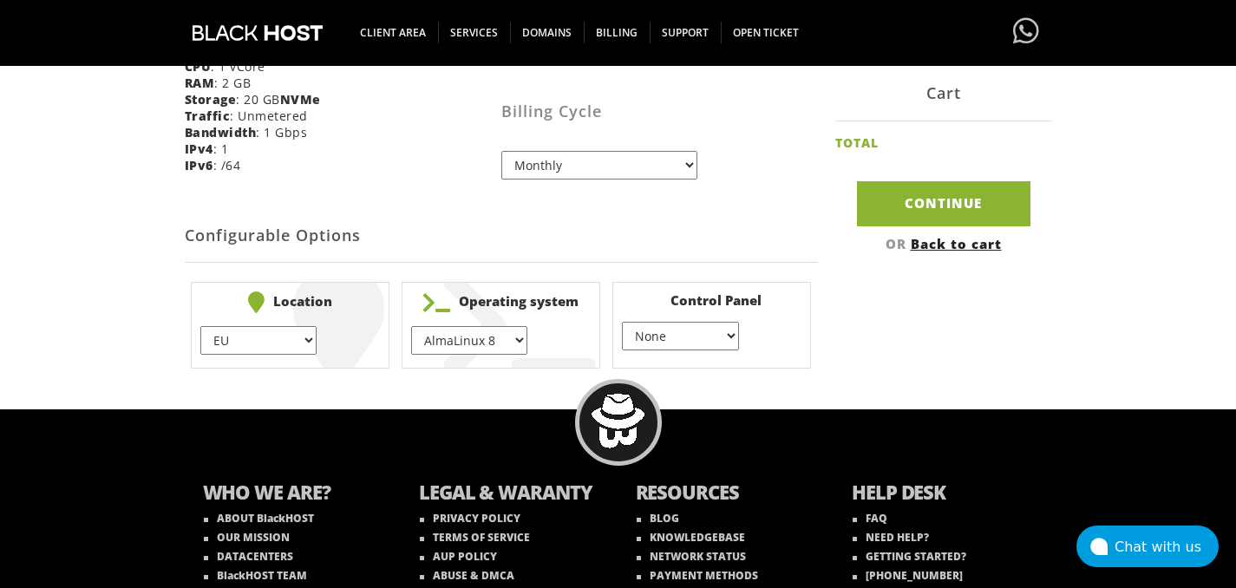
scroll to position [560, 0]
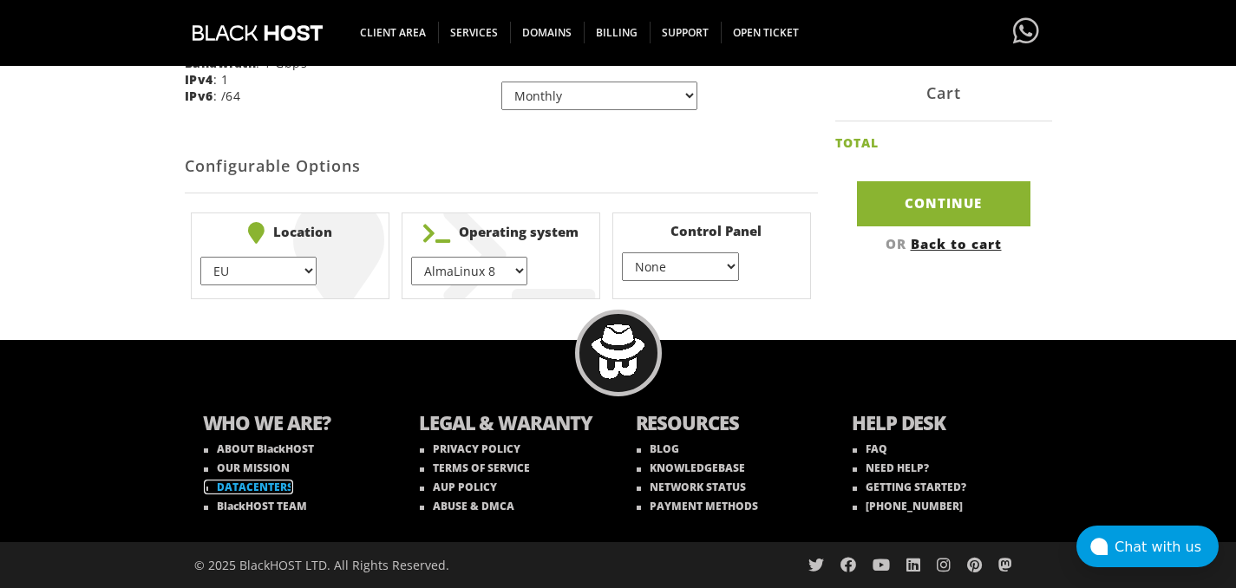
click at [278, 488] on link "DATACENTERS" at bounding box center [248, 487] width 89 height 15
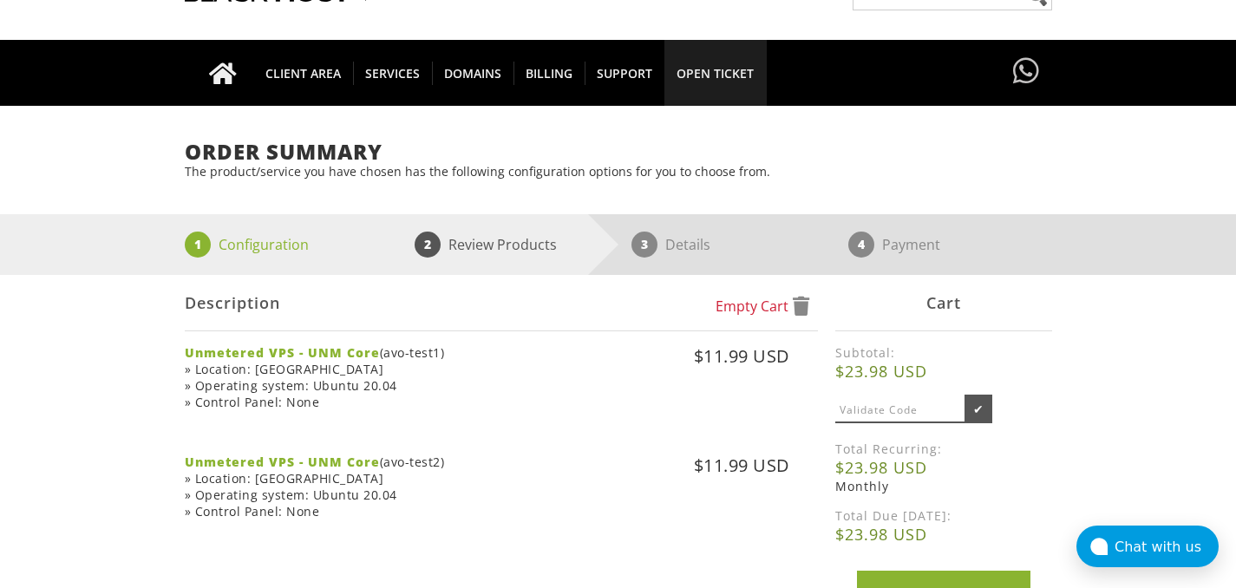
scroll to position [90, 0]
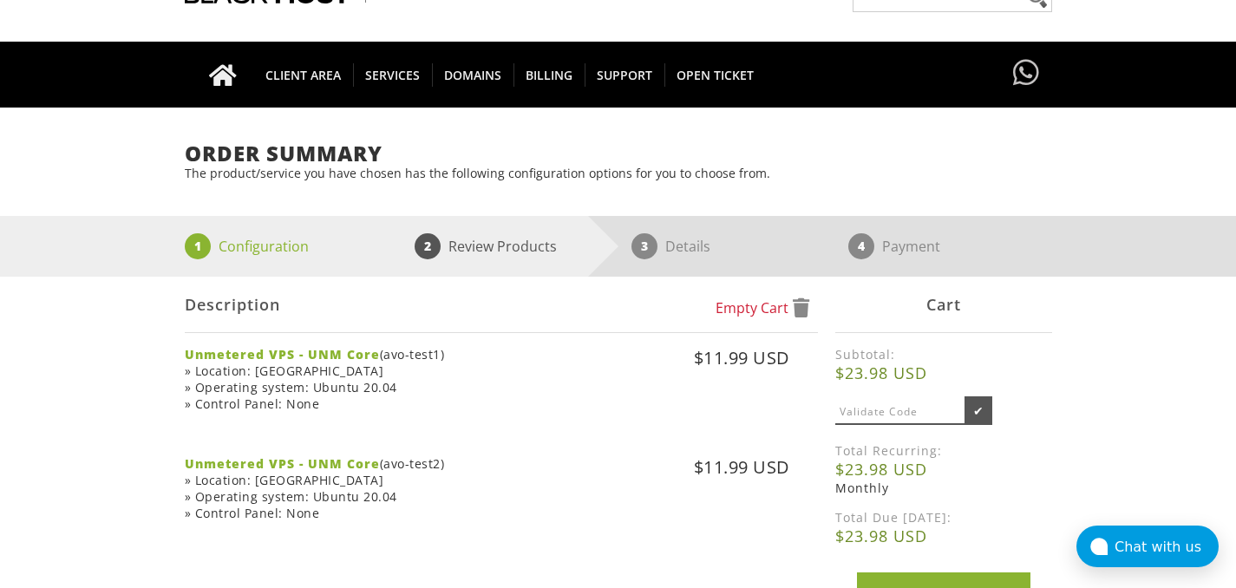
click at [1141, 129] on body "CAD CHF EUR GBP JPY MKD RUB USD Hello, [PERSON_NAME] Credit Card Details Contac…" at bounding box center [618, 430] width 1236 height 1025
click at [956, 158] on h1 "Order Summary" at bounding box center [618, 153] width 867 height 23
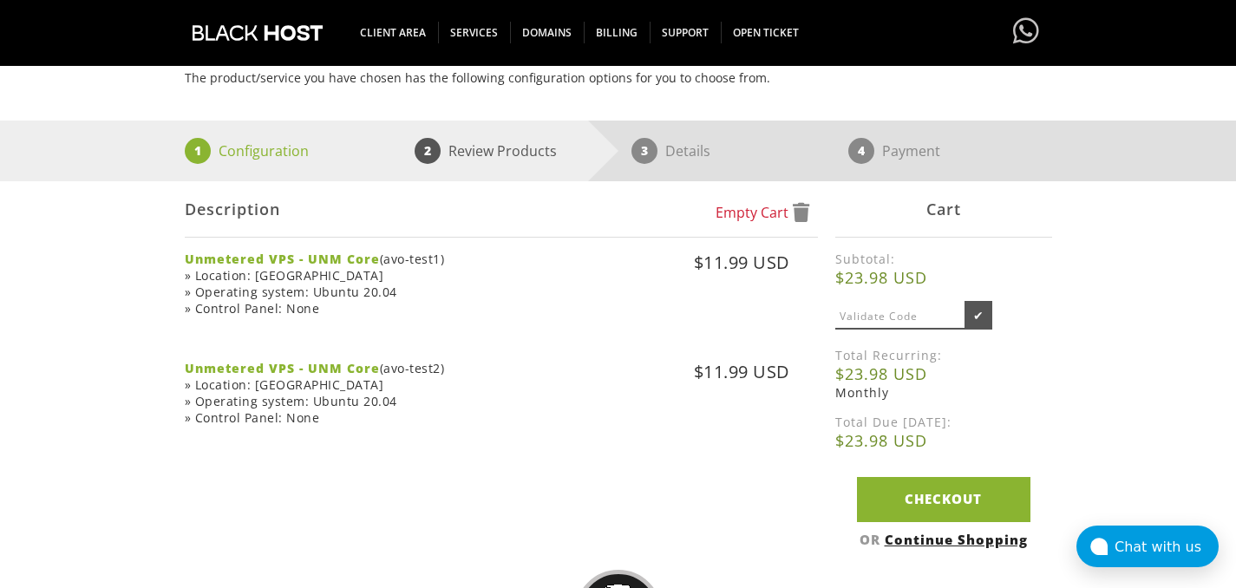
scroll to position [216, 0]
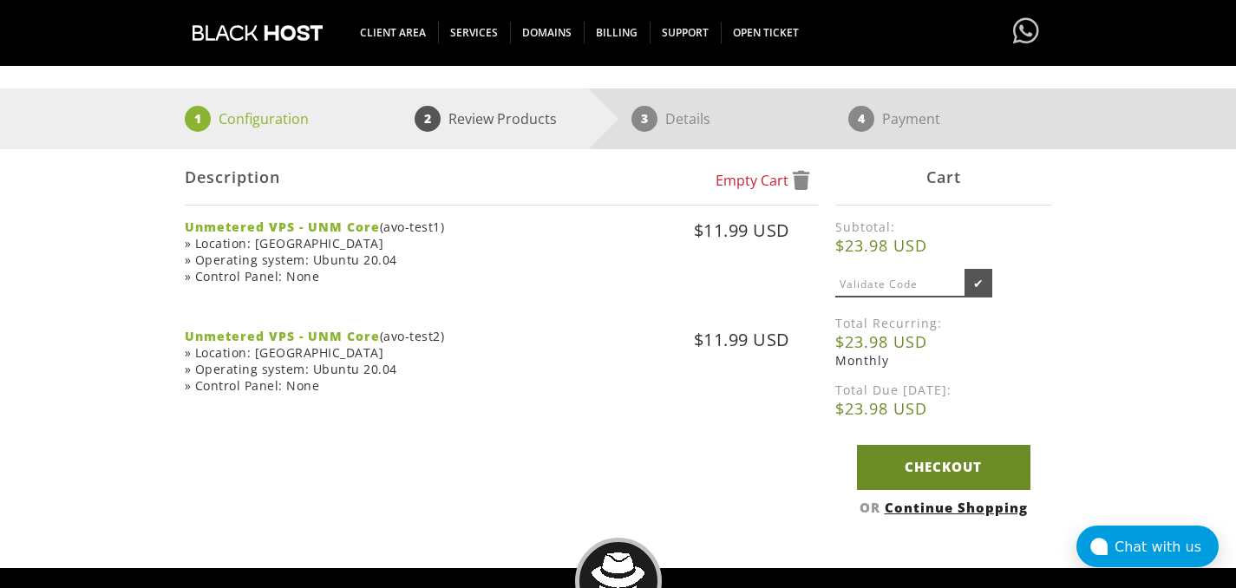
click at [970, 471] on link "Checkout" at bounding box center [943, 467] width 173 height 44
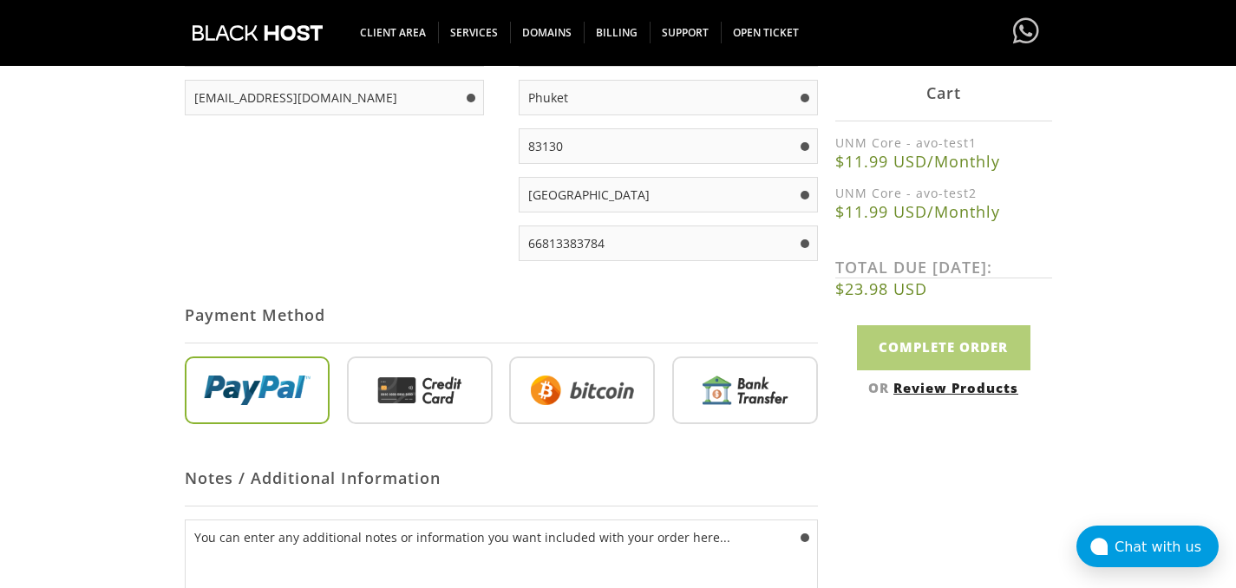
scroll to position [520, 0]
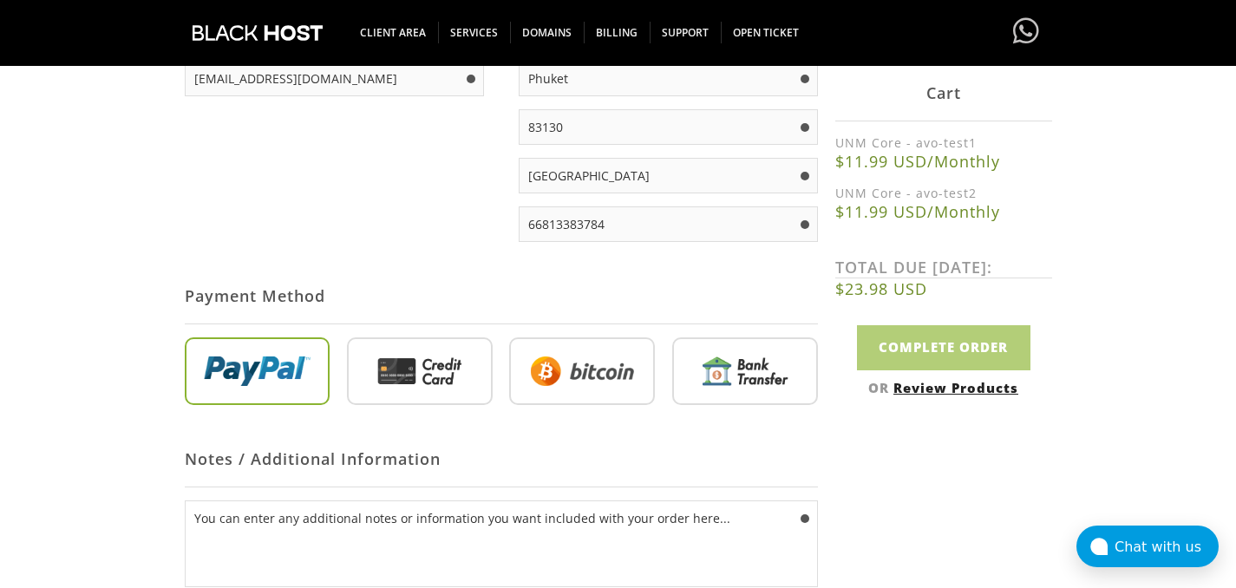
click at [433, 386] on input "radio" at bounding box center [420, 375] width 146 height 68
radio input "true"
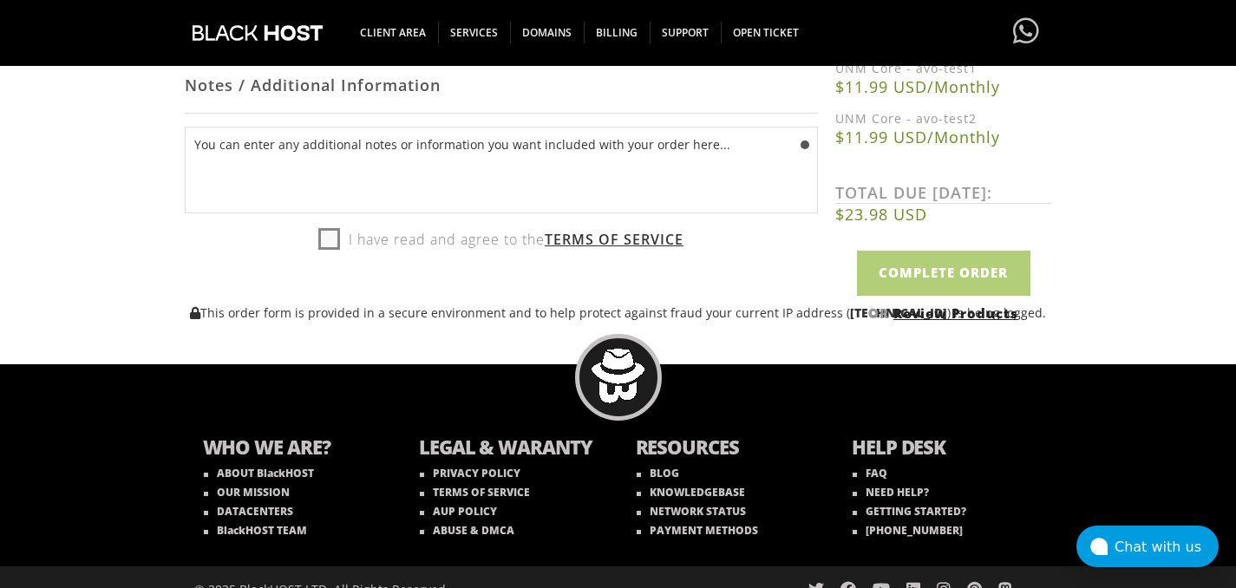
scroll to position [1082, 0]
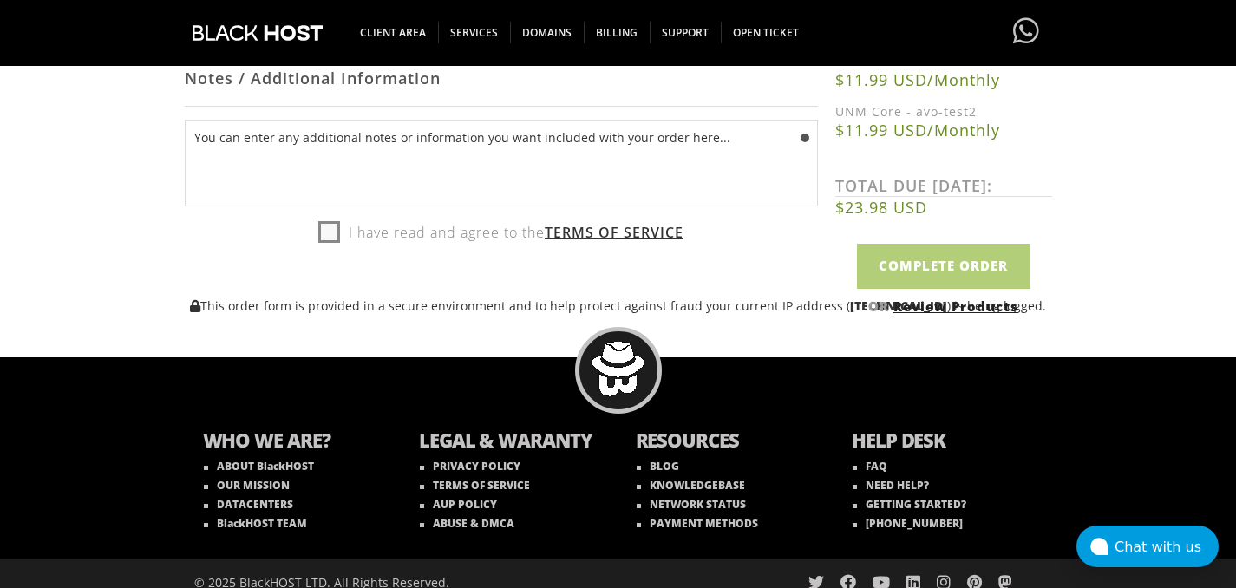
click at [363, 236] on label "I have read and agree to the Terms of Service" at bounding box center [500, 232] width 365 height 26
checkbox input "true"
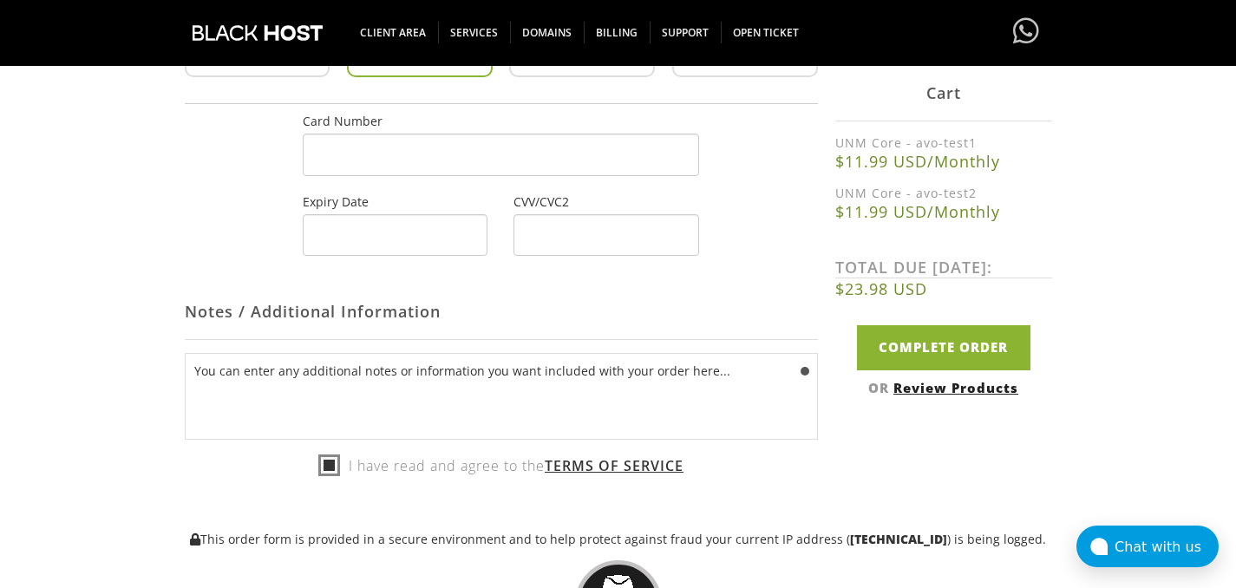
scroll to position [766, 0]
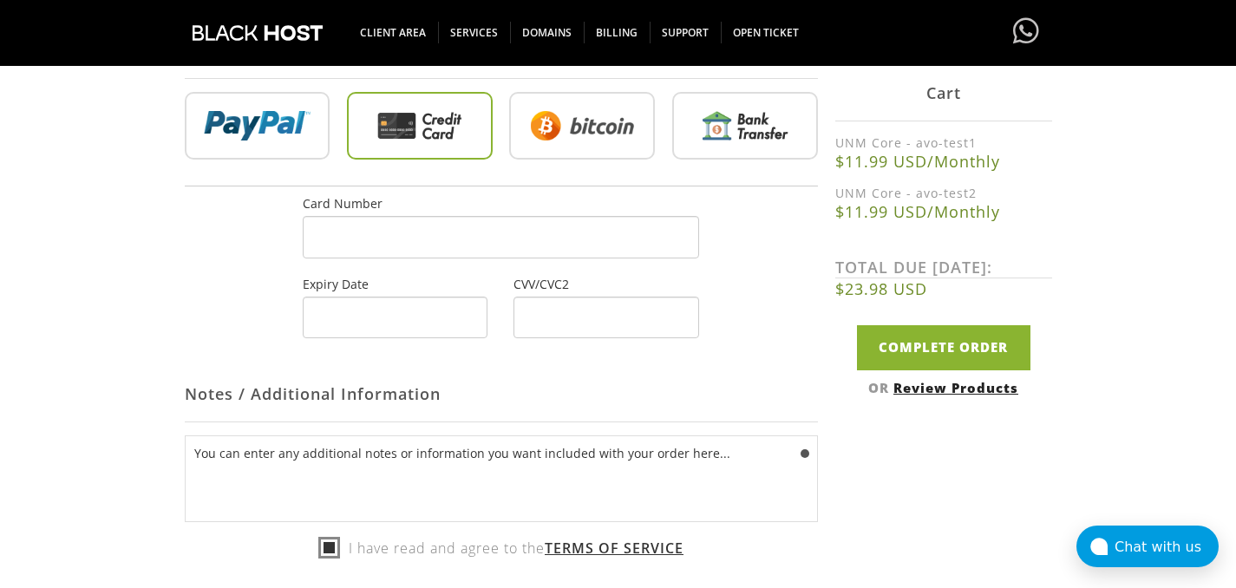
click at [727, 117] on input "radio" at bounding box center [745, 129] width 146 height 68
radio input "true"
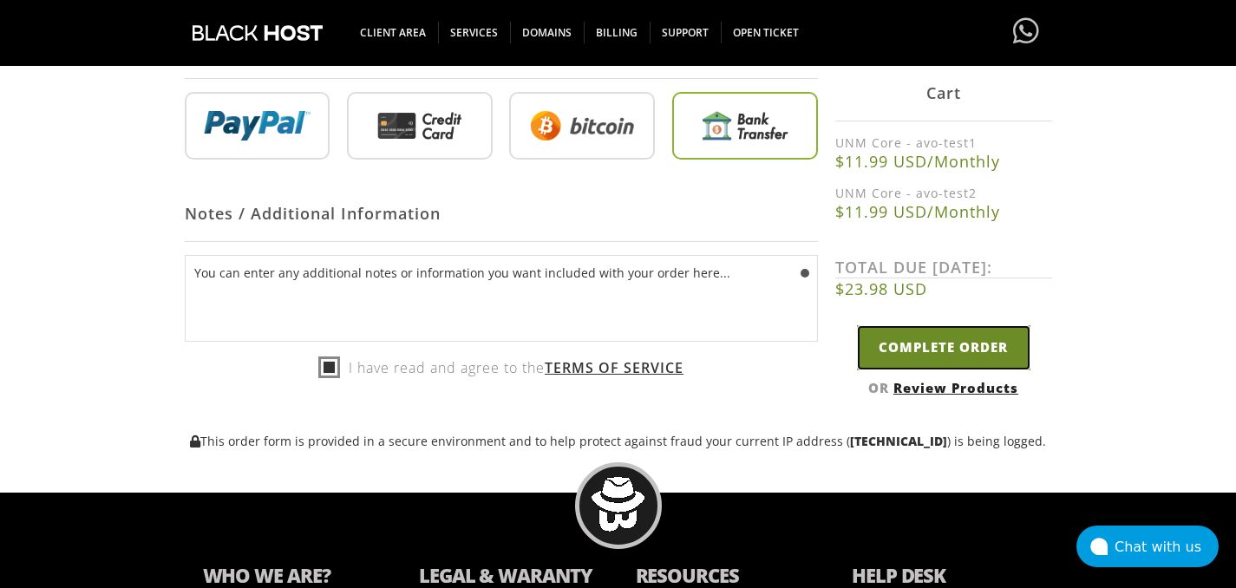
click at [946, 349] on input "Complete Order" at bounding box center [943, 347] width 173 height 44
type input "Please Wait..."
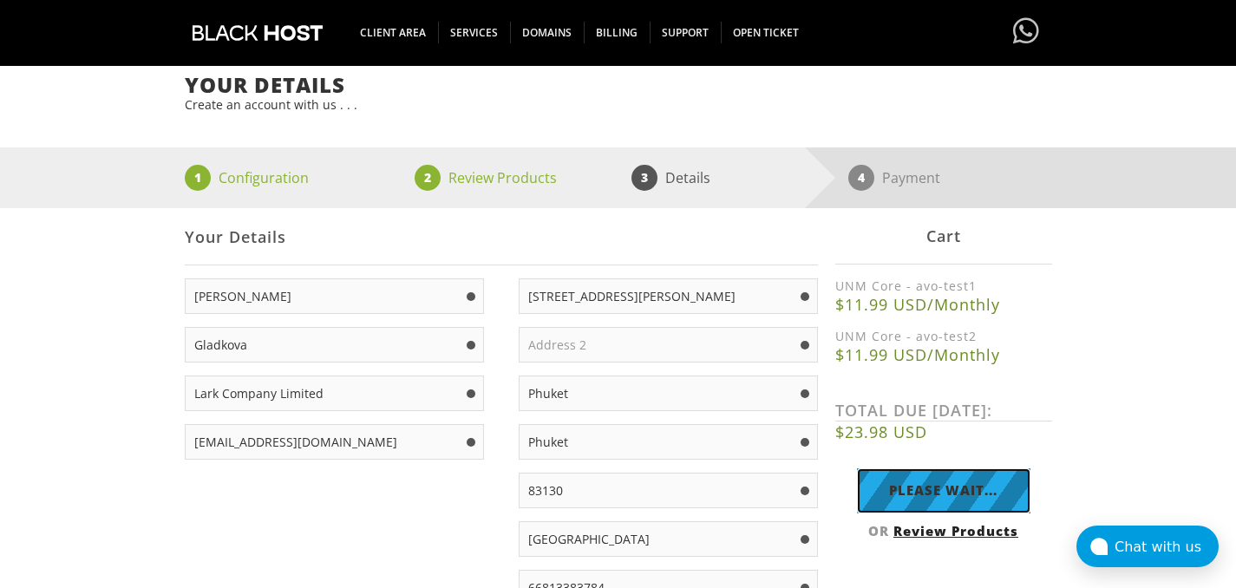
scroll to position [35, 0]
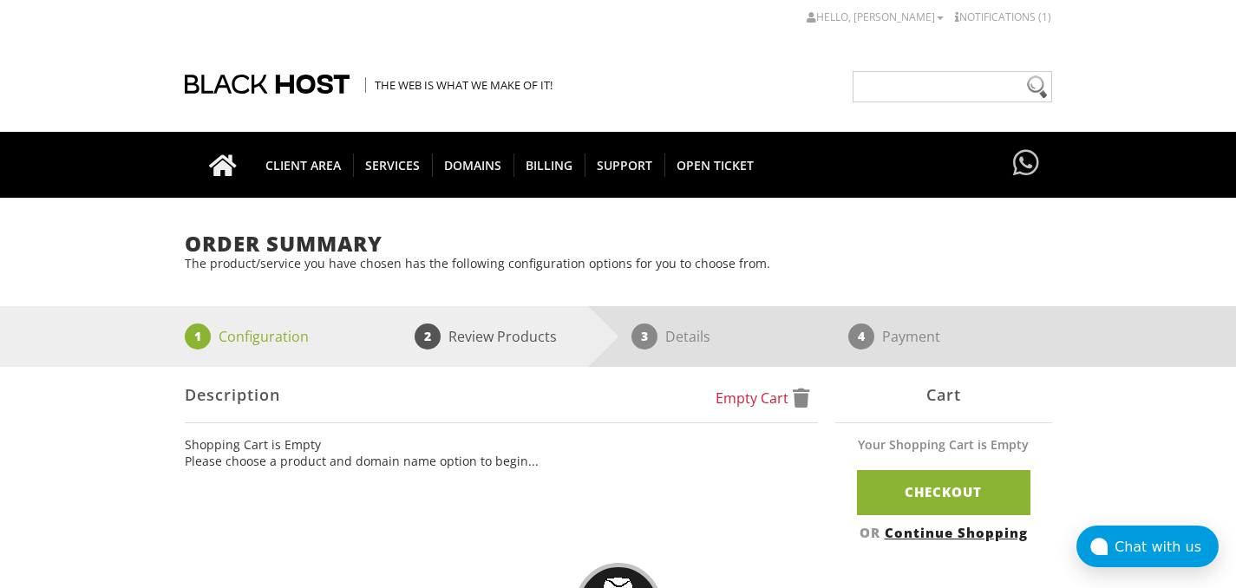
scroll to position [35, 0]
